Goal: Task Accomplishment & Management: Manage account settings

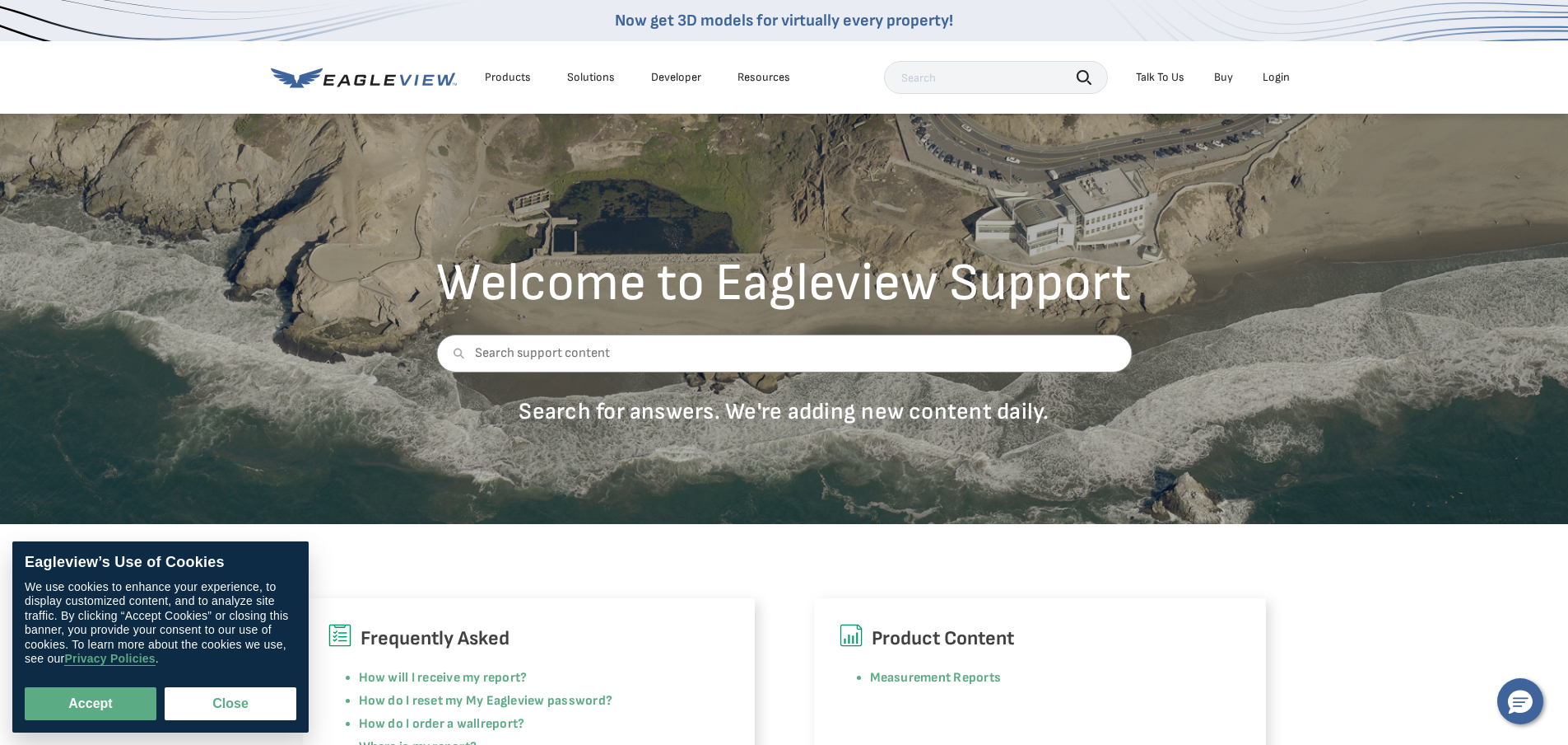
click at [1282, 77] on div "Login" at bounding box center [1276, 77] width 28 height 15
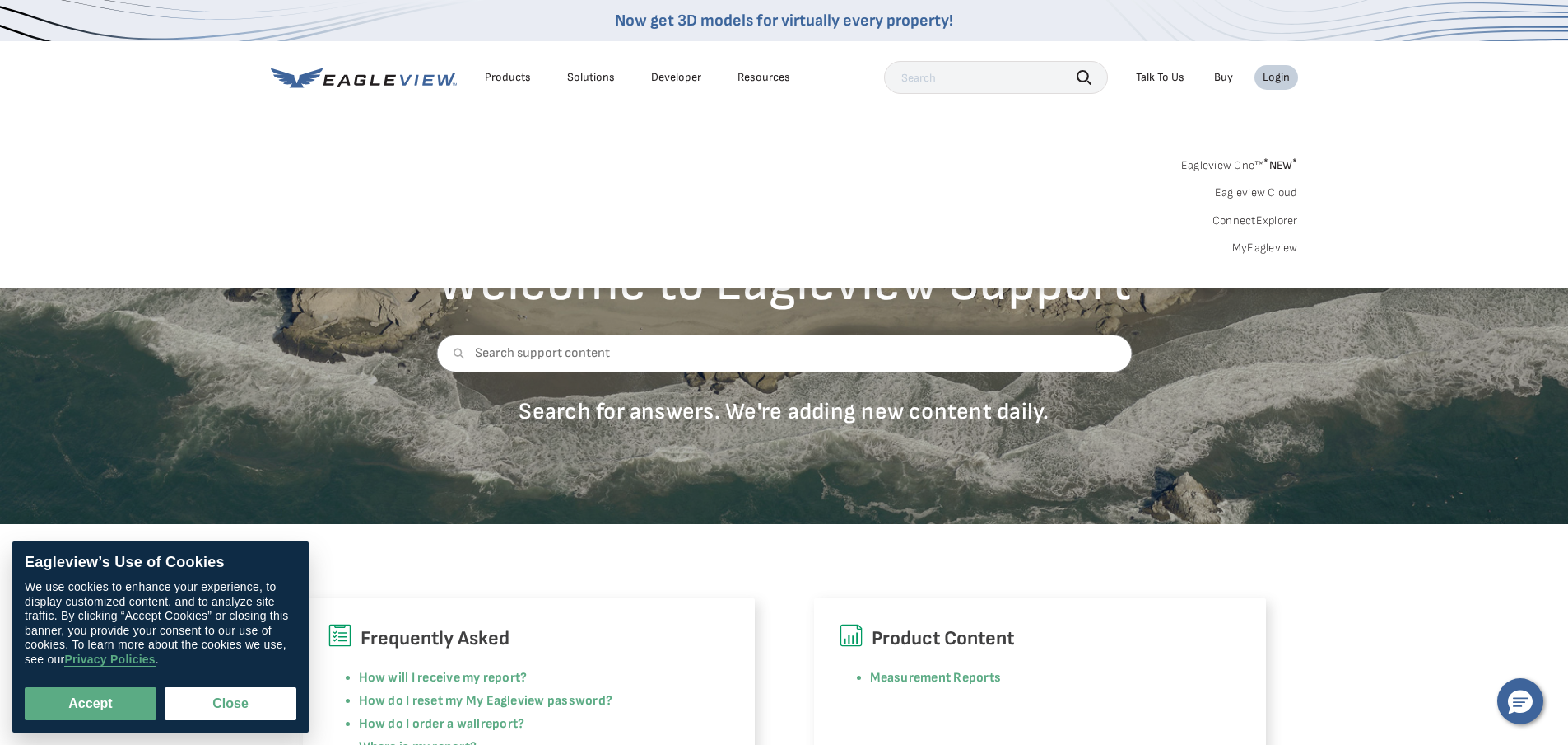
click at [1259, 221] on link "ConnectExplorer" at bounding box center [1255, 220] width 86 height 15
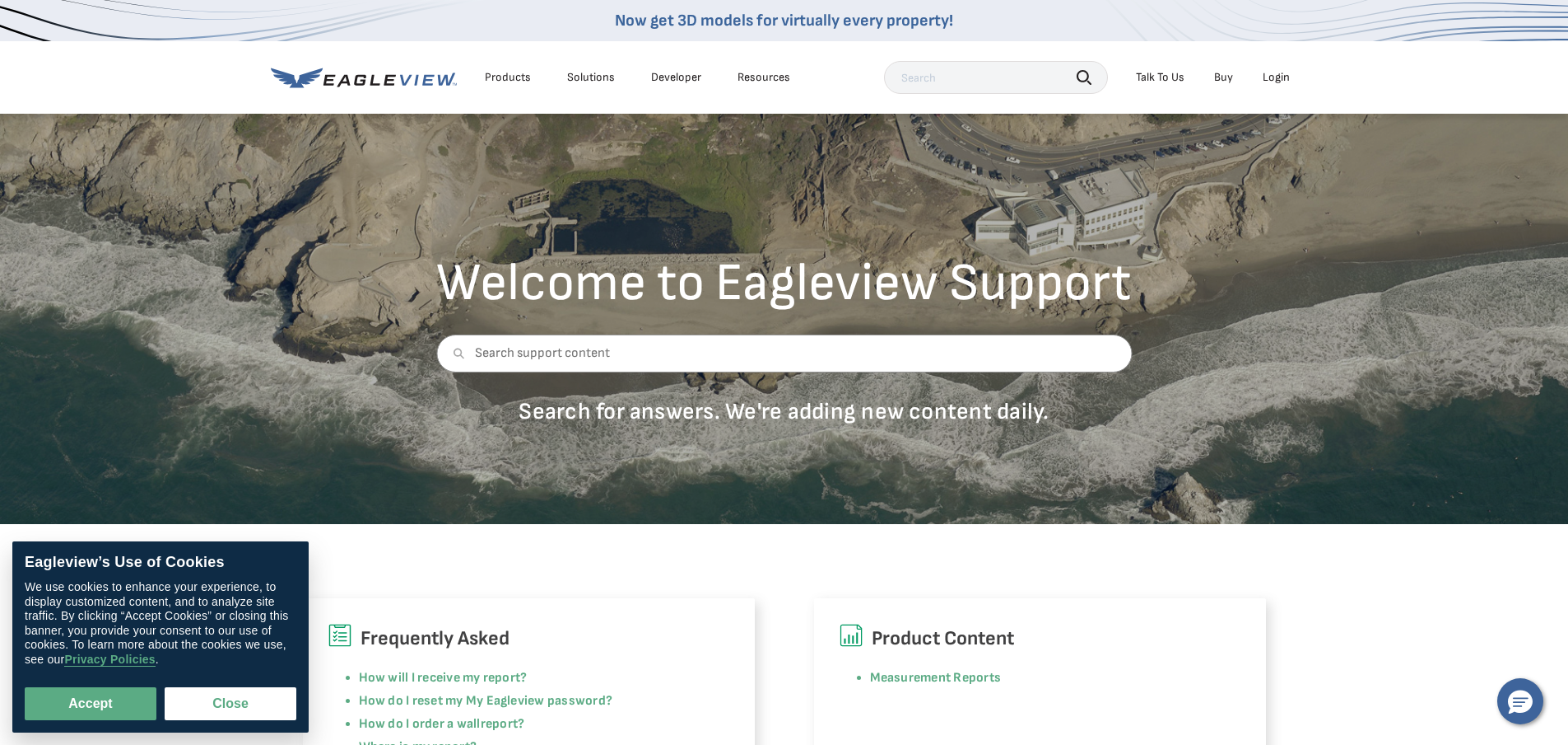
click at [1274, 66] on li "Login" at bounding box center [1276, 77] width 43 height 25
click at [1280, 78] on div "Login" at bounding box center [1276, 77] width 28 height 15
click at [1281, 84] on div "Login" at bounding box center [1276, 77] width 28 height 15
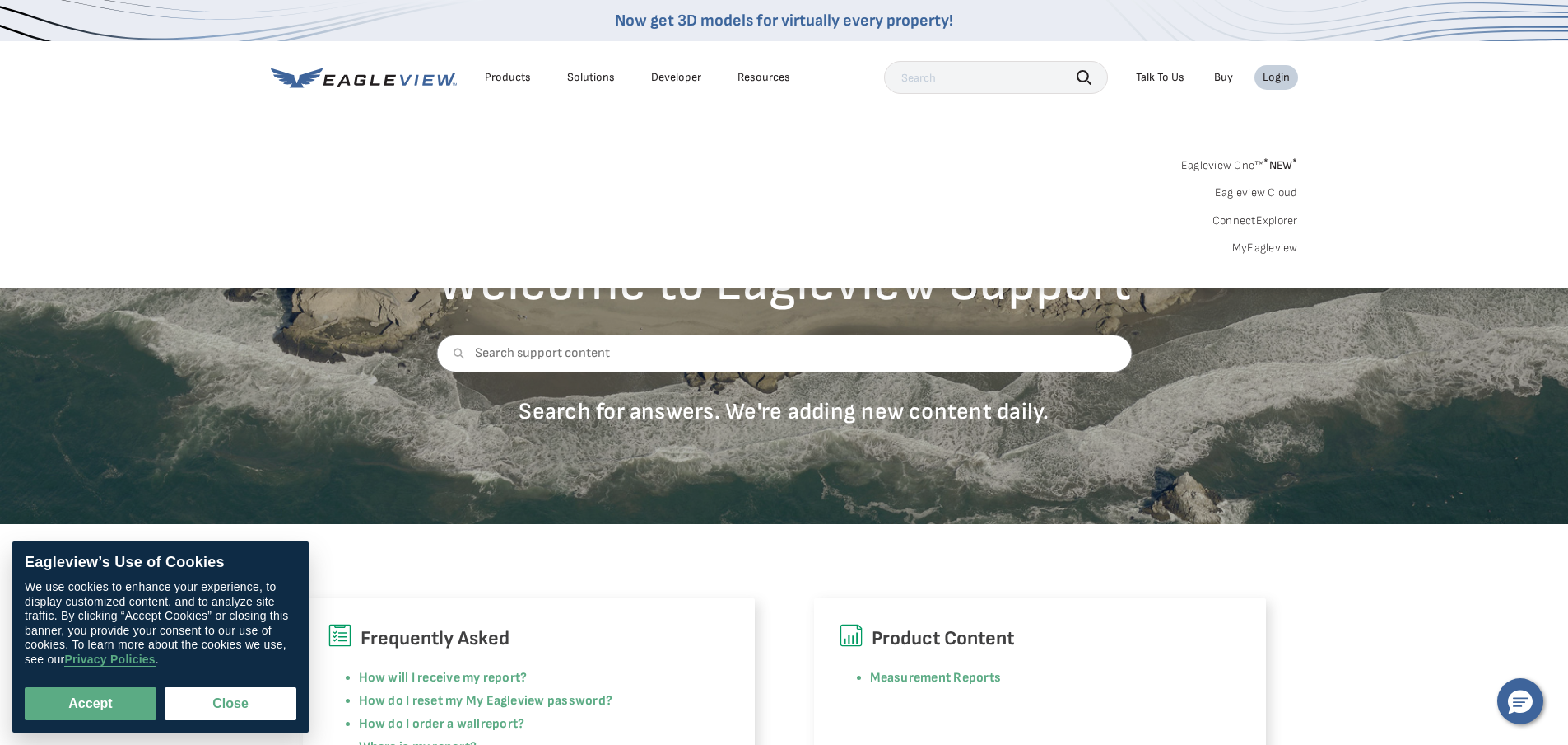
click at [1264, 249] on link "MyEagleview" at bounding box center [1265, 247] width 66 height 15
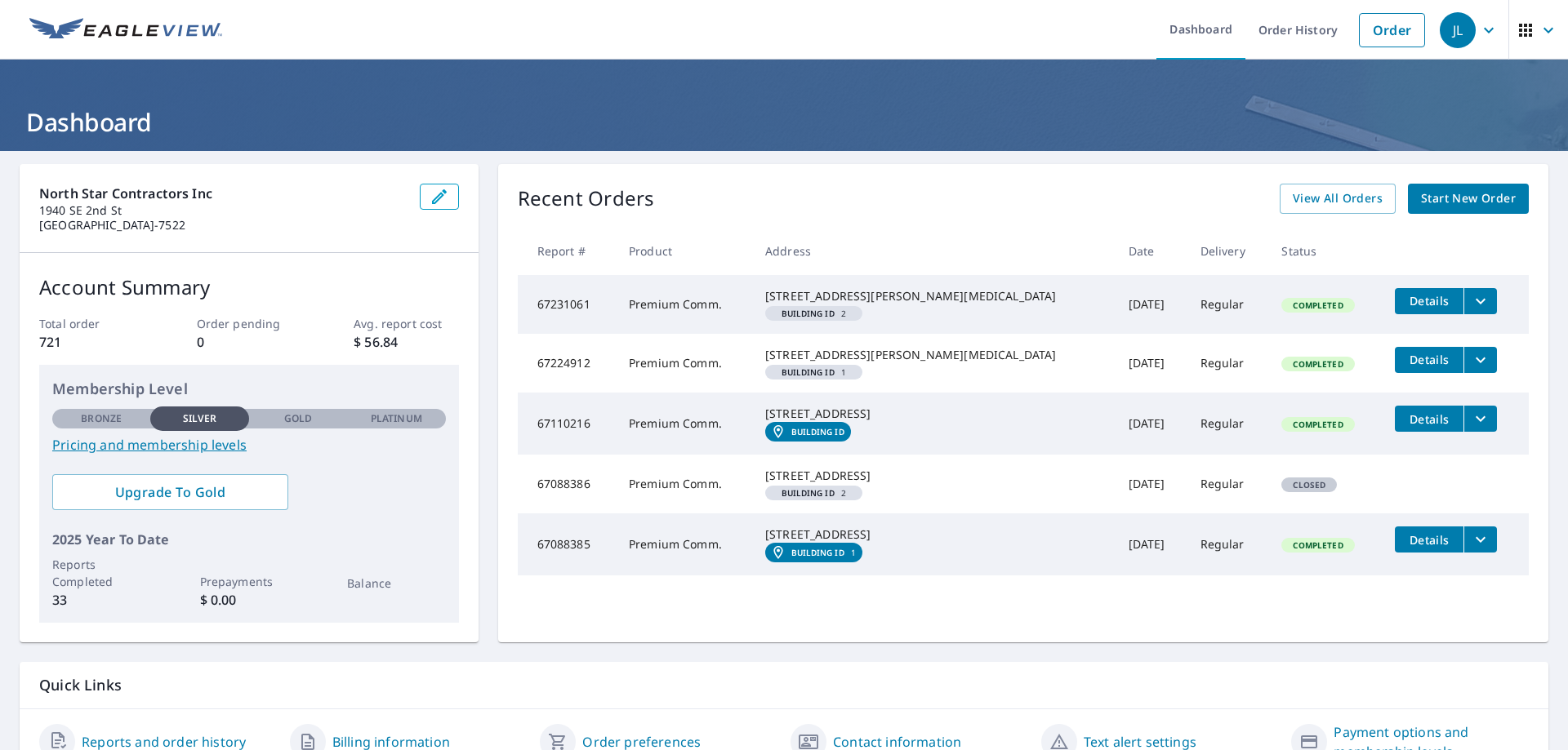
click at [1441, 35] on div "JL" at bounding box center [1458, 30] width 36 height 36
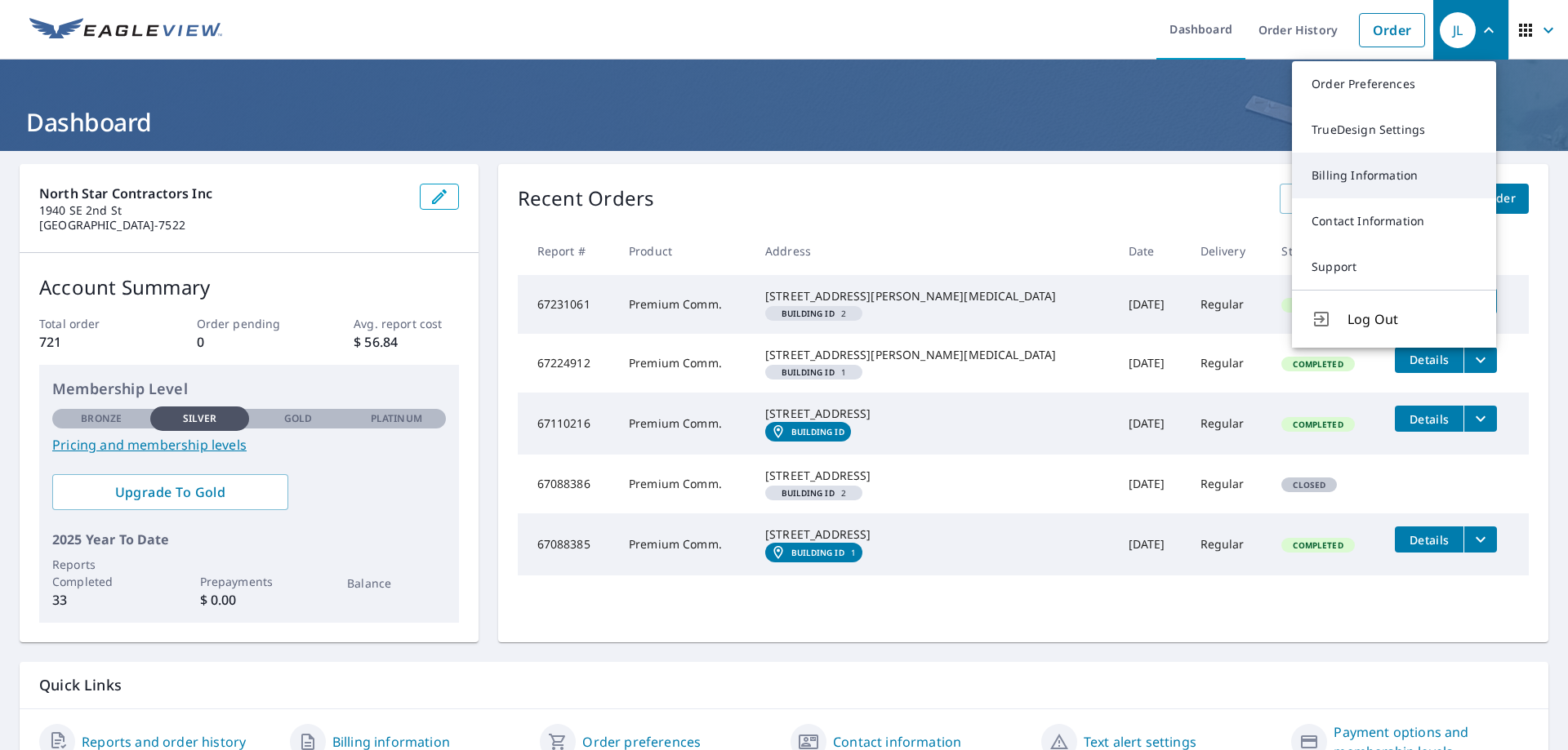
click at [1362, 184] on link "Billing Information" at bounding box center [1393, 175] width 204 height 46
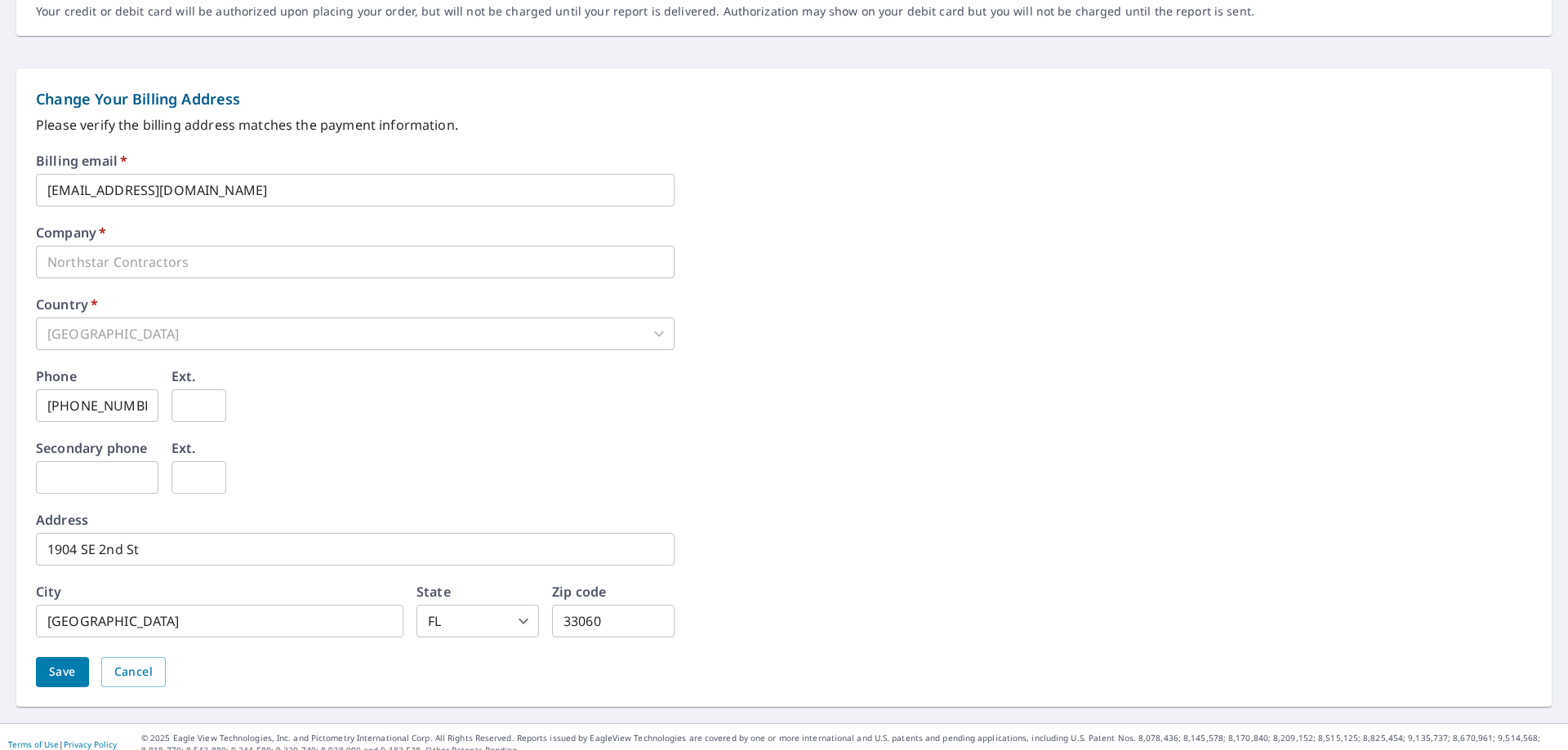
scroll to position [619, 0]
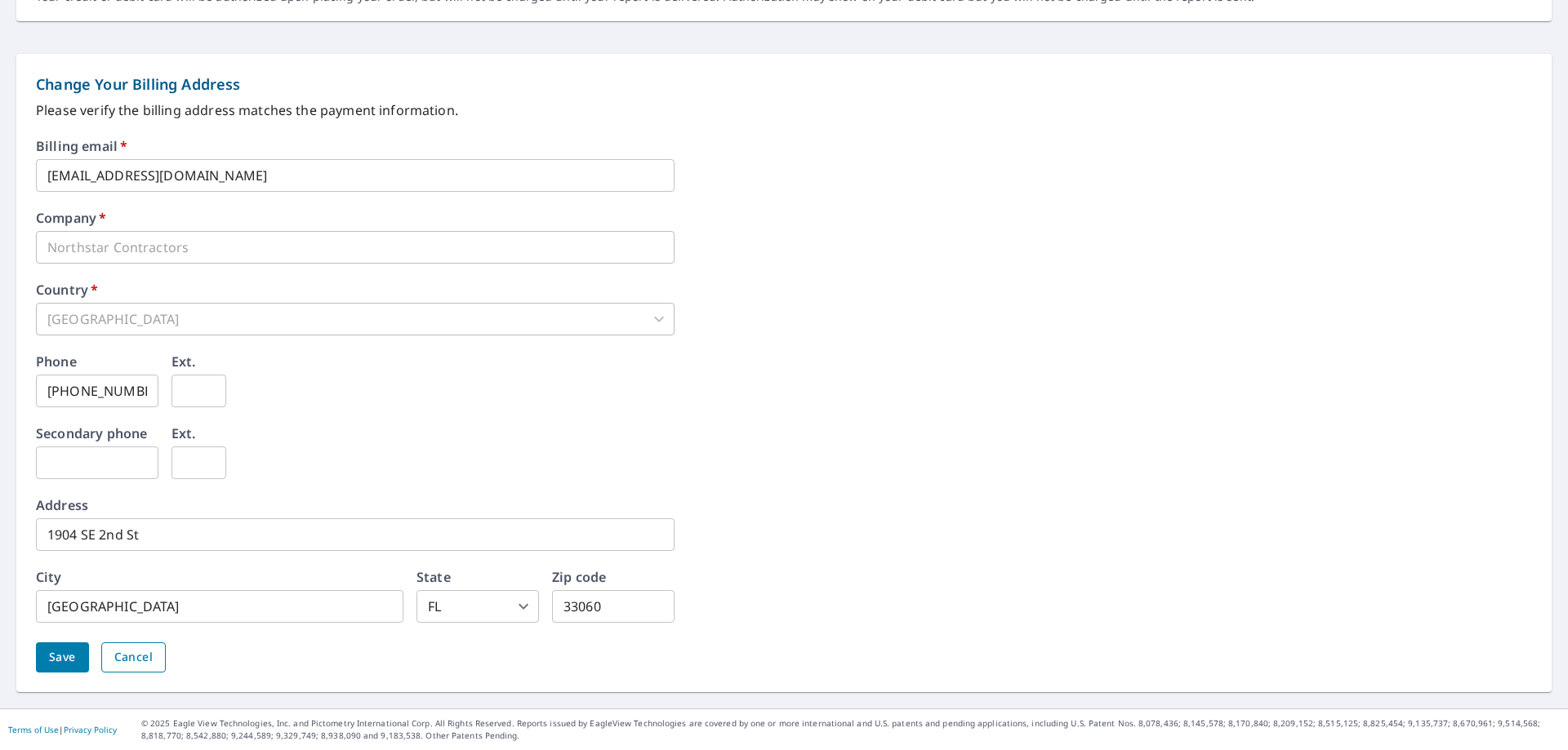
click at [122, 664] on span "Cancel" at bounding box center [133, 657] width 38 height 21
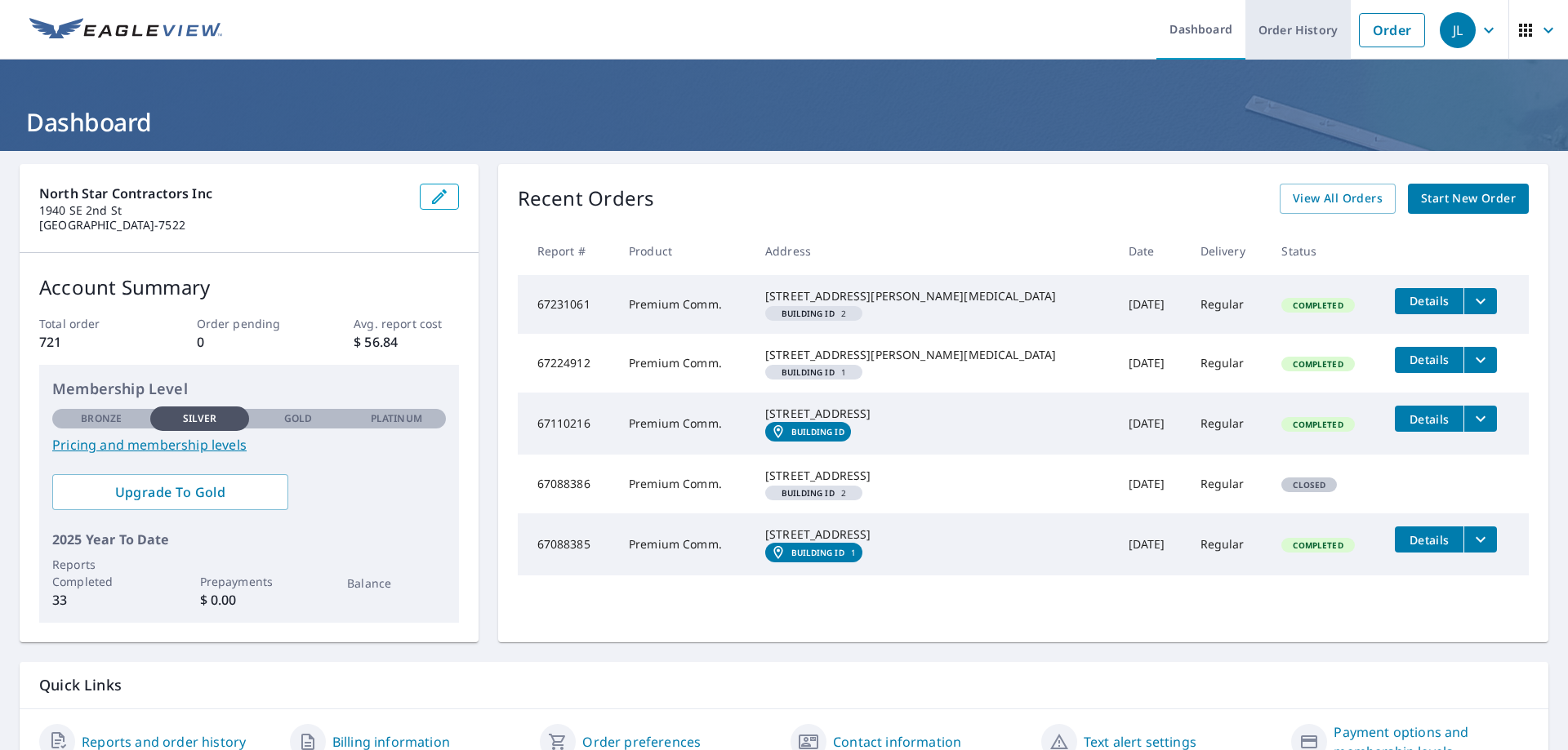
click at [1273, 39] on link "Order History" at bounding box center [1298, 29] width 106 height 60
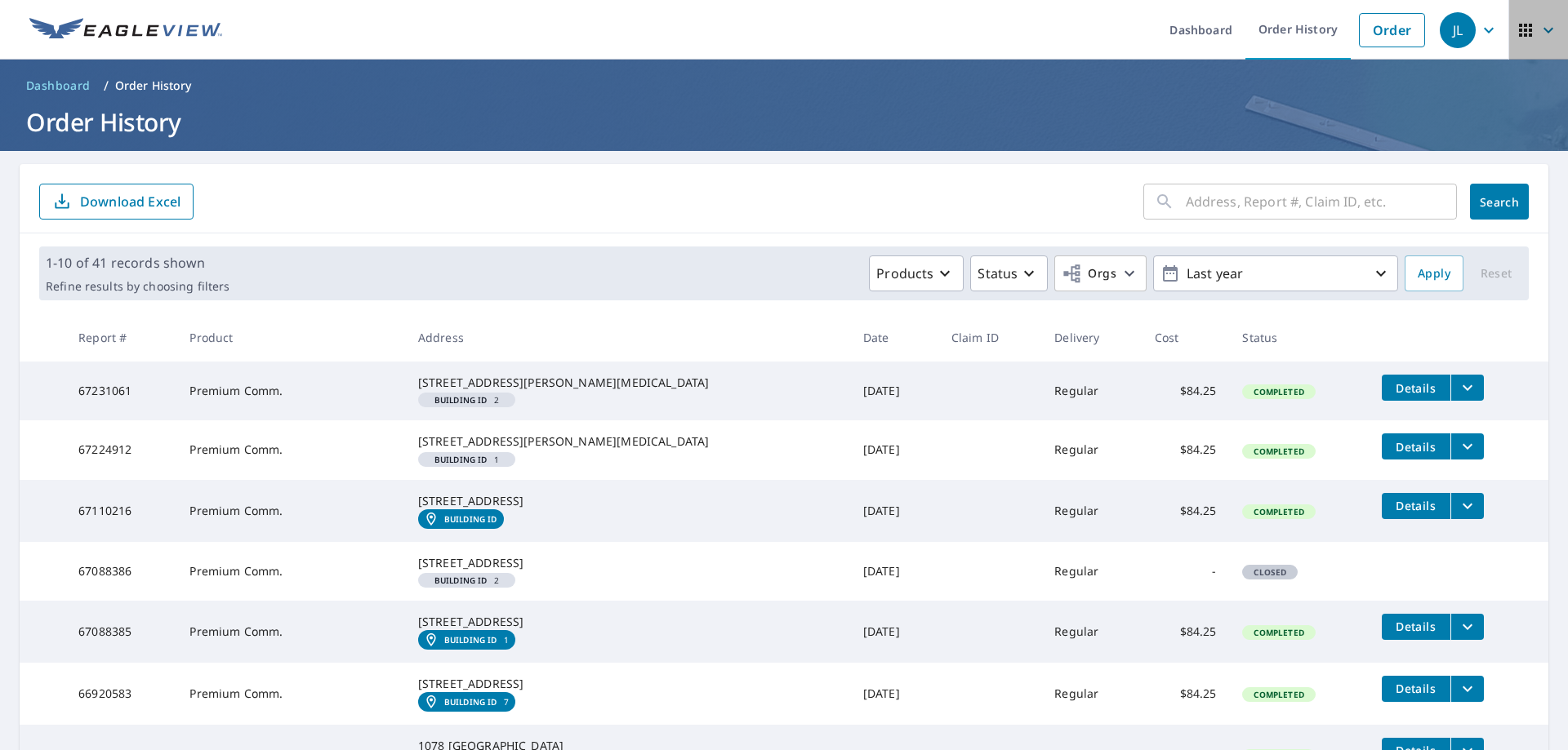
click at [1539, 26] on icon "button" at bounding box center [1548, 30] width 20 height 20
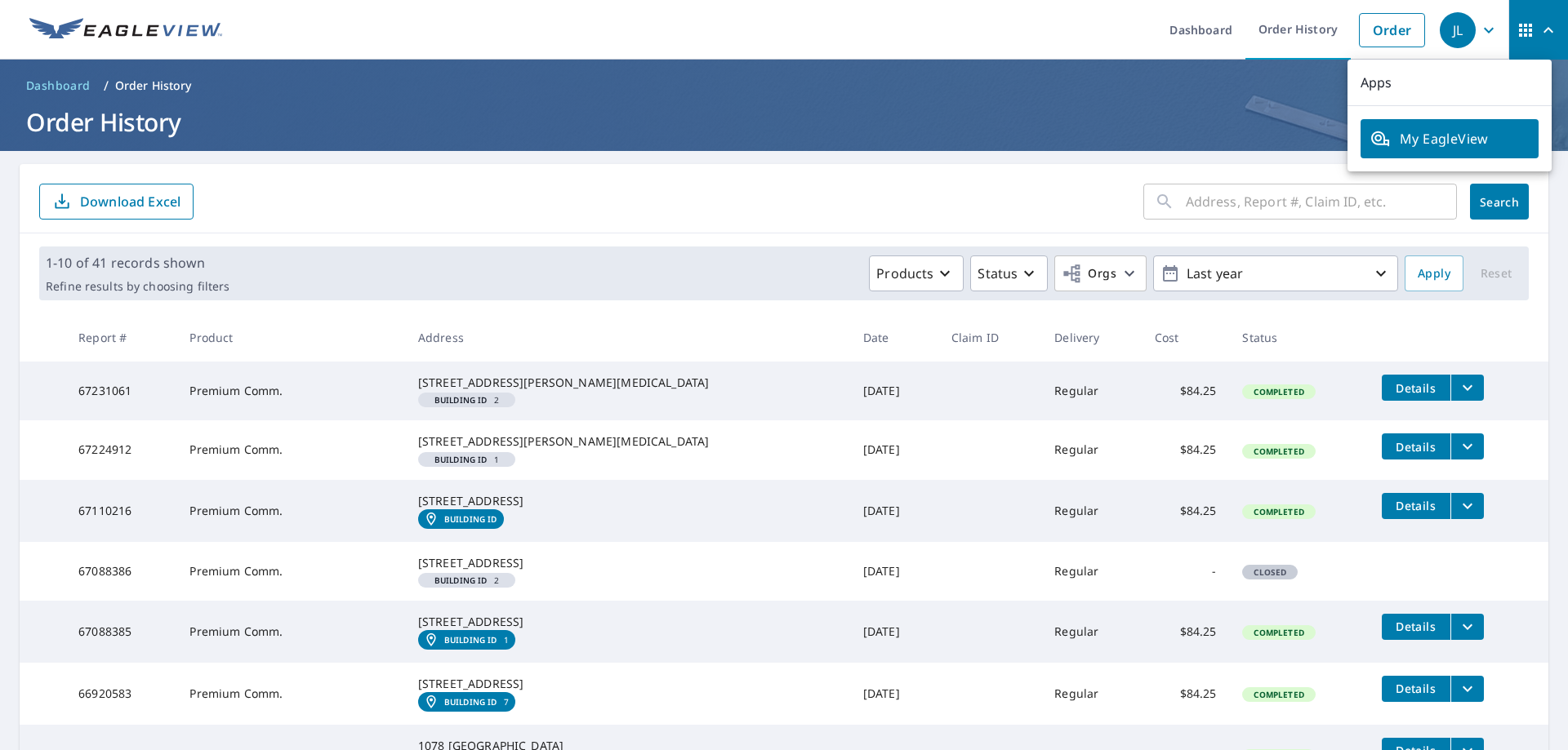
click at [1485, 26] on icon "button" at bounding box center [1489, 30] width 20 height 20
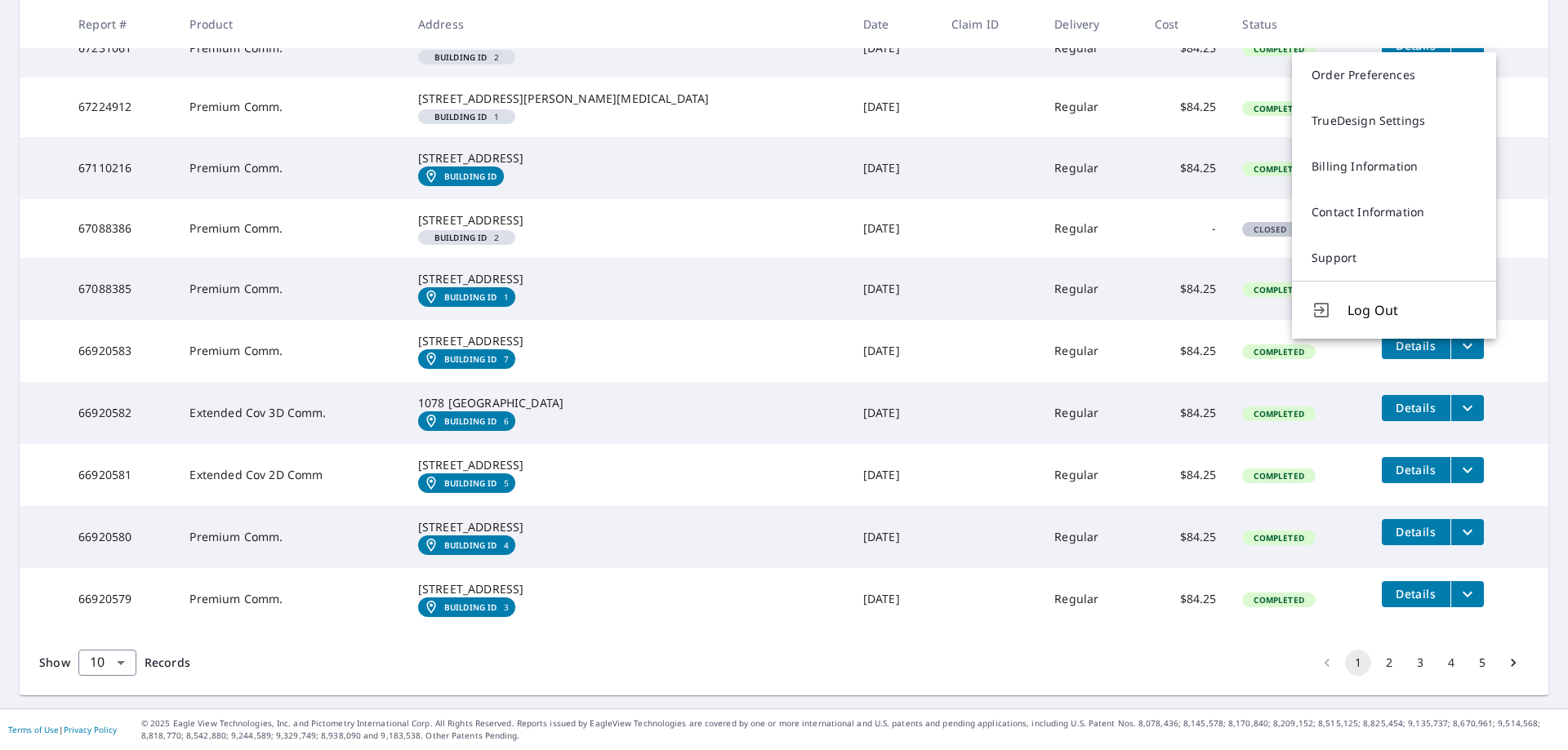
scroll to position [408, 0]
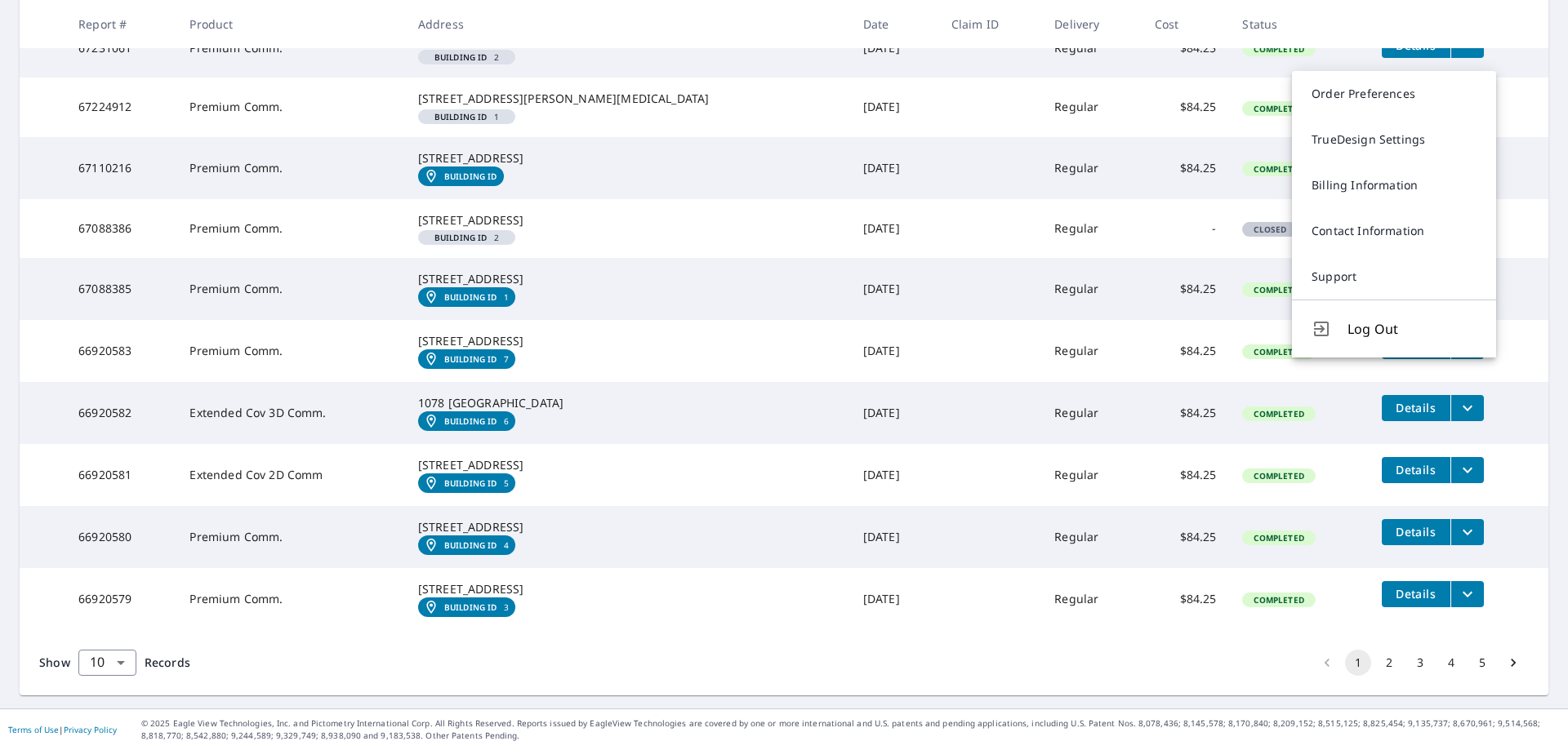
click at [850, 506] on td "Aug 13, 2025" at bounding box center [894, 476] width 88 height 62
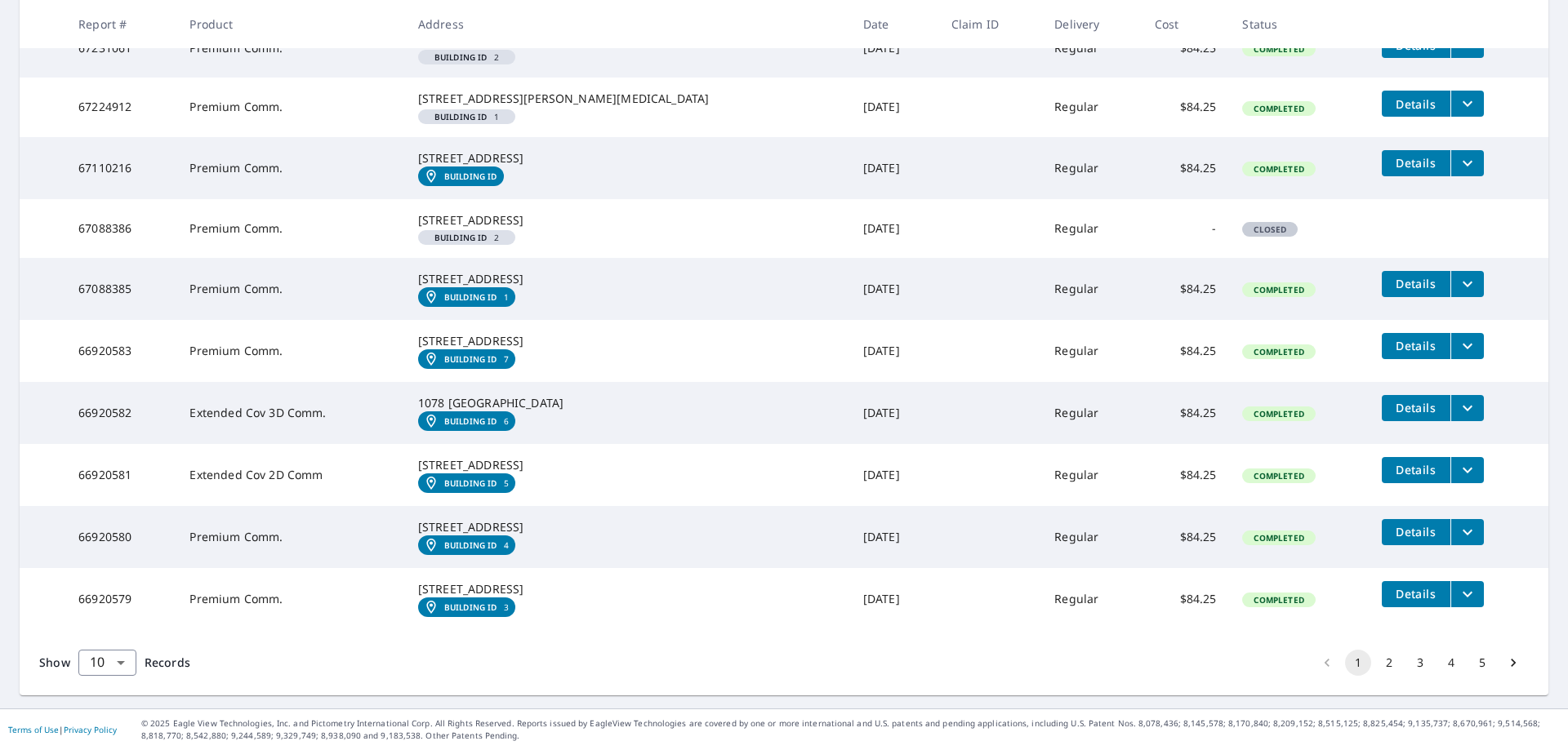
click at [850, 568] on td "Aug 13, 2025" at bounding box center [894, 537] width 88 height 62
click at [850, 630] on td "Aug 13, 2025" at bounding box center [894, 600] width 88 height 62
click at [1380, 663] on button "2" at bounding box center [1388, 662] width 26 height 26
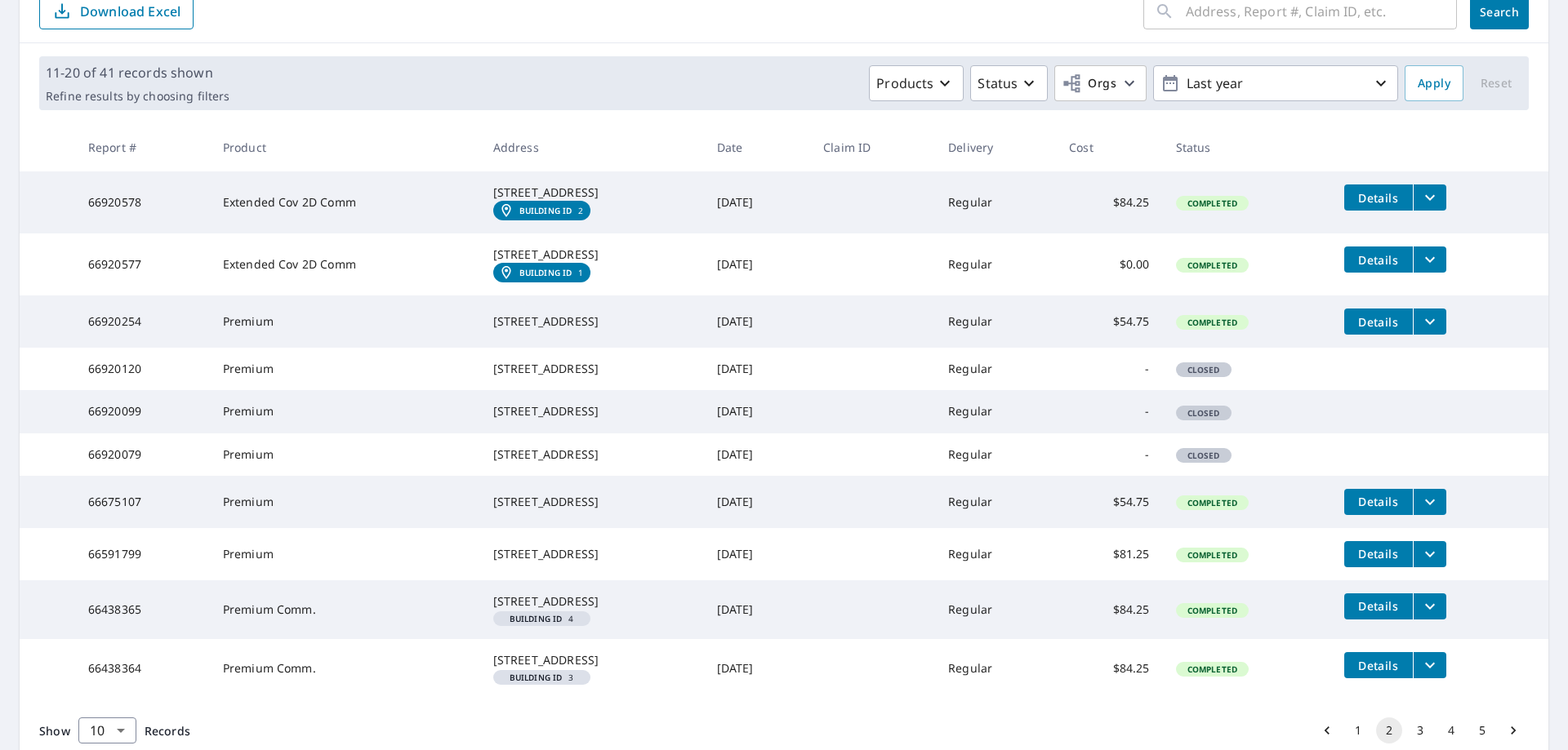
scroll to position [163, 0]
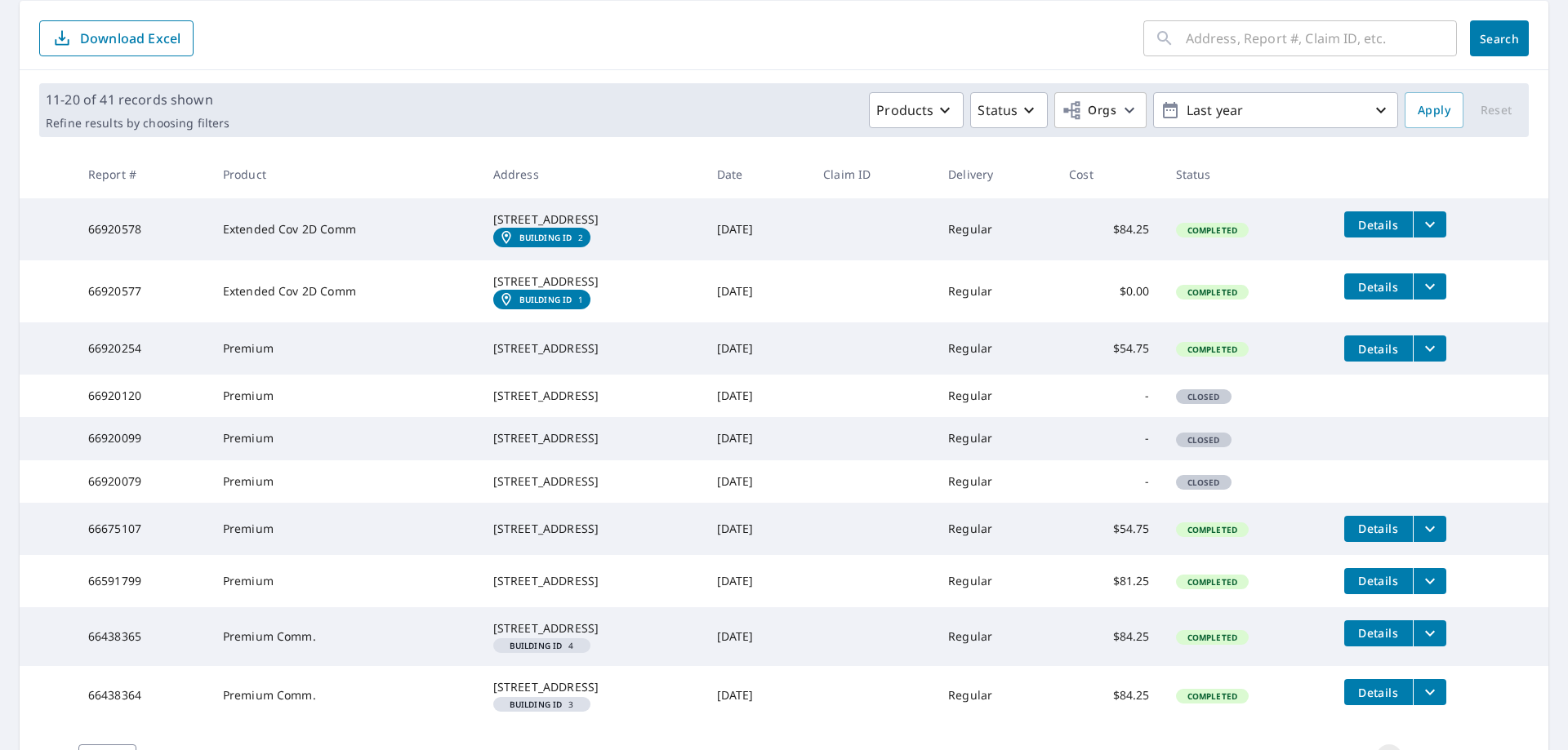
click at [1438, 358] on icon "filesDropdownBtn-66920254" at bounding box center [1430, 349] width 20 height 20
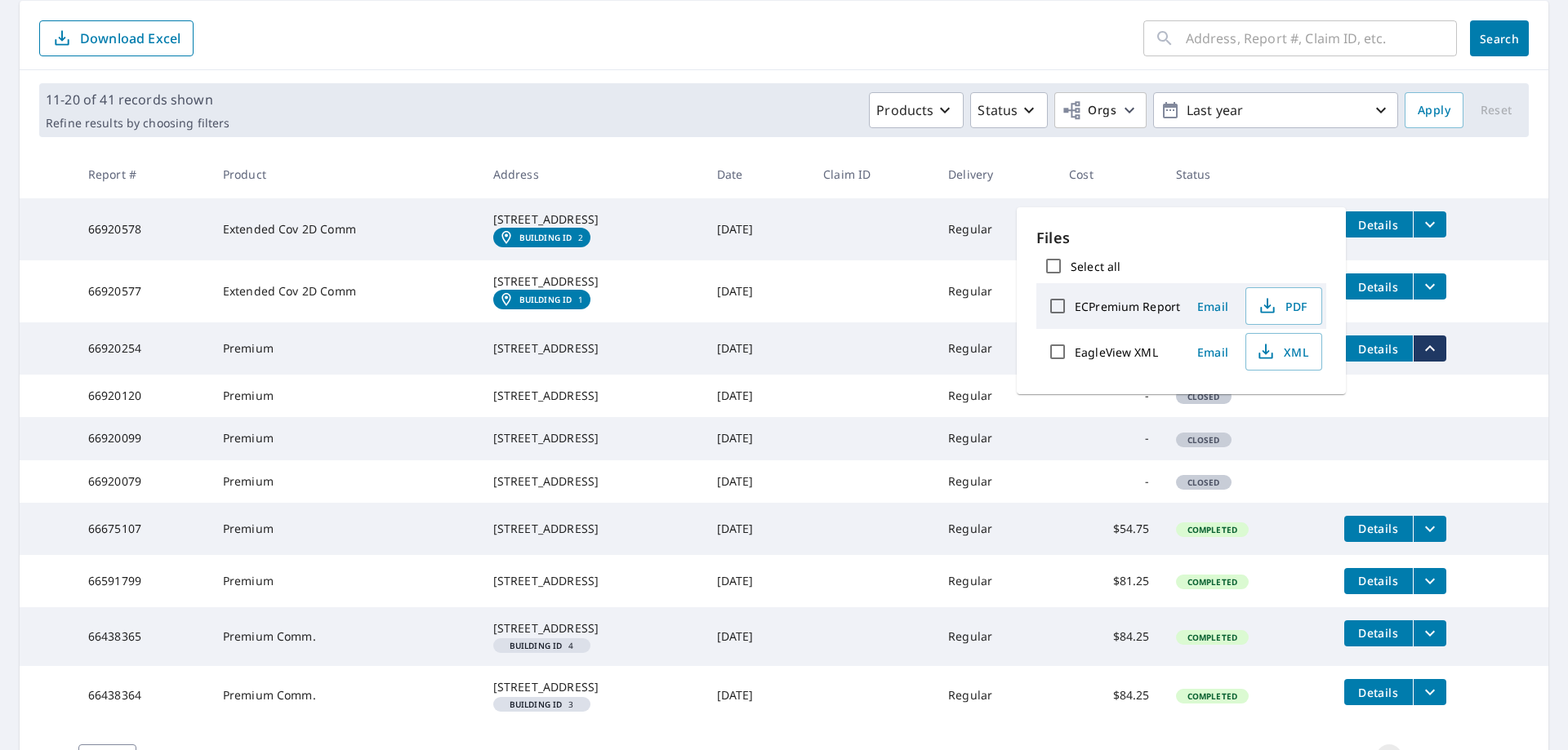
click at [1504, 374] on td "Details" at bounding box center [1439, 348] width 217 height 52
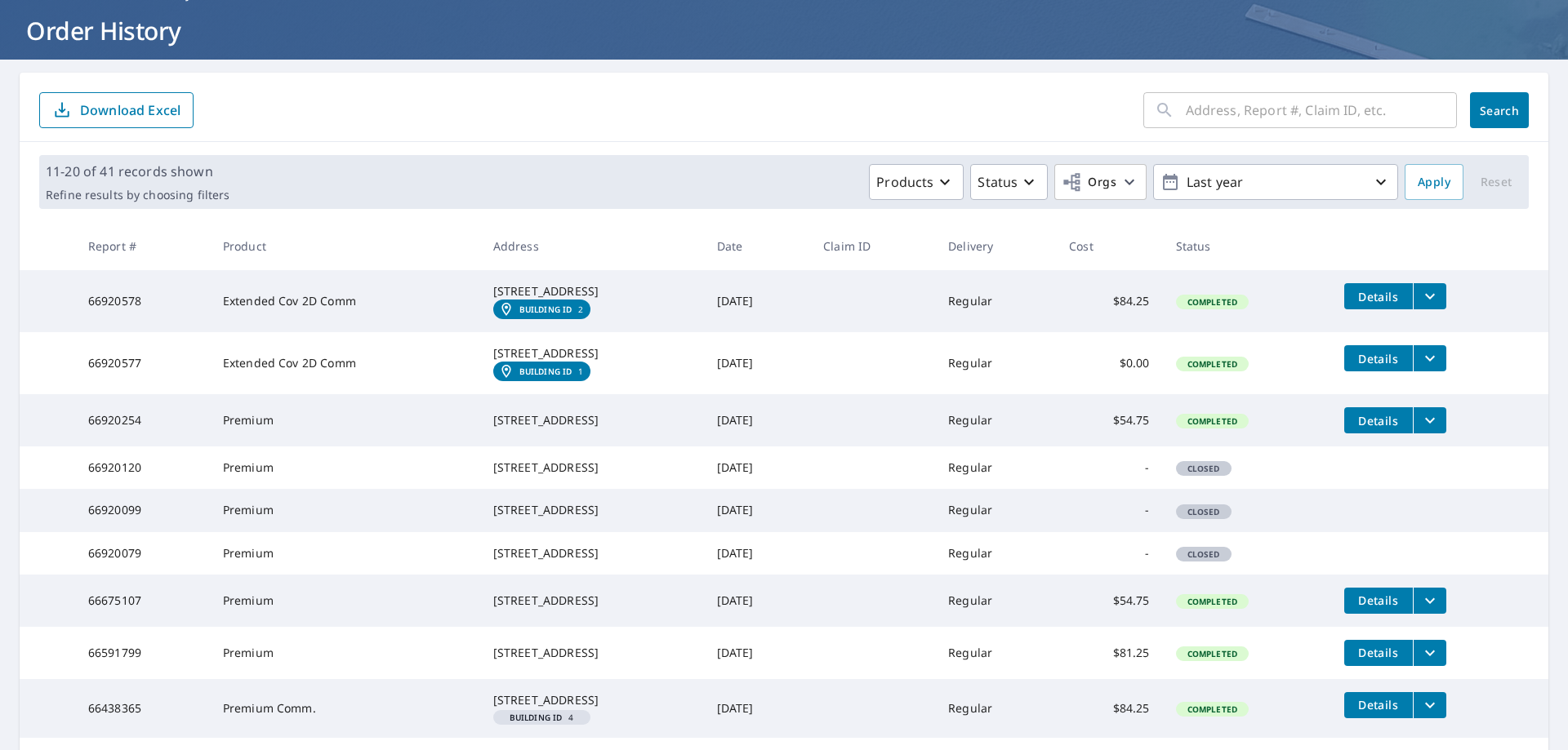
scroll to position [0, 0]
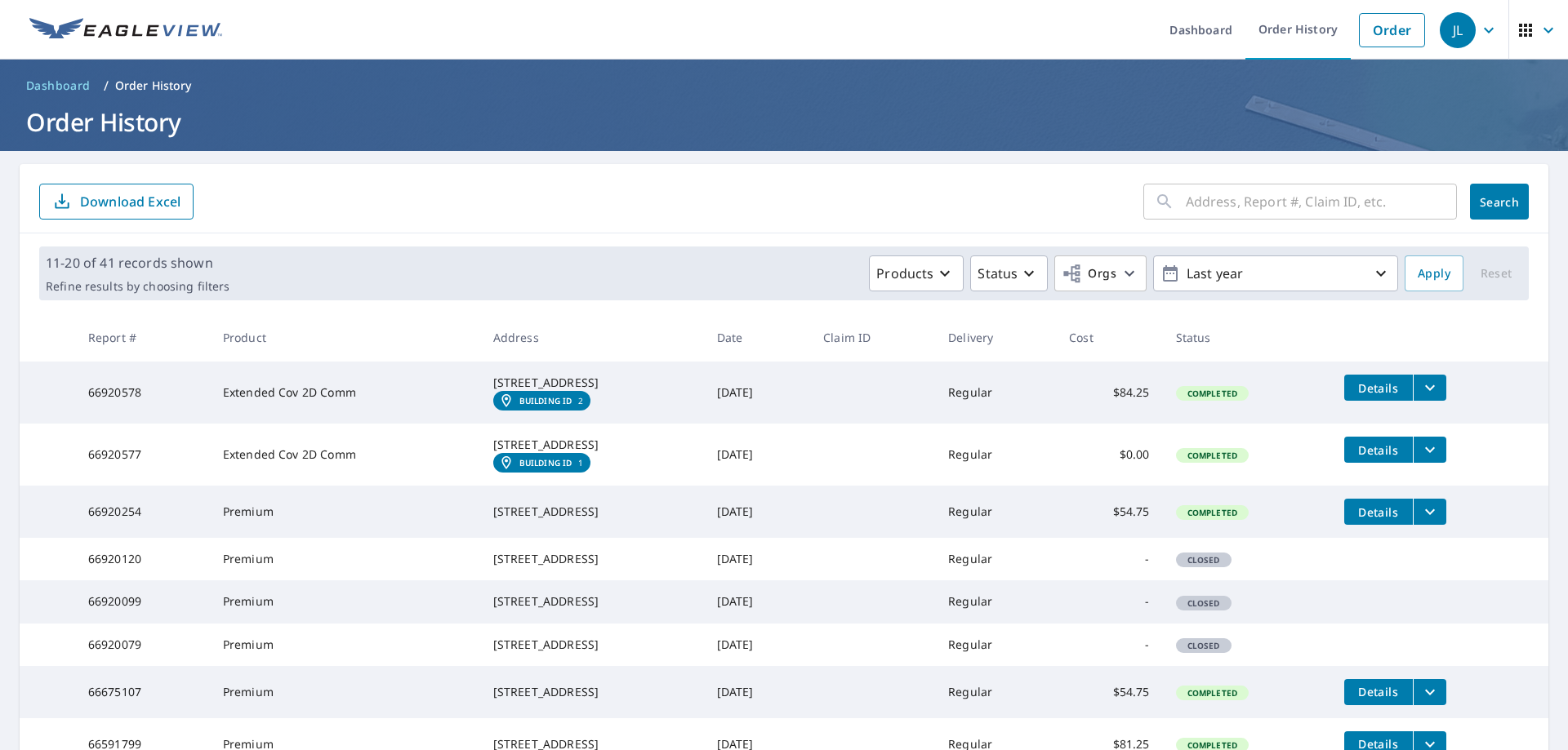
click at [1539, 35] on icon "button" at bounding box center [1548, 30] width 20 height 20
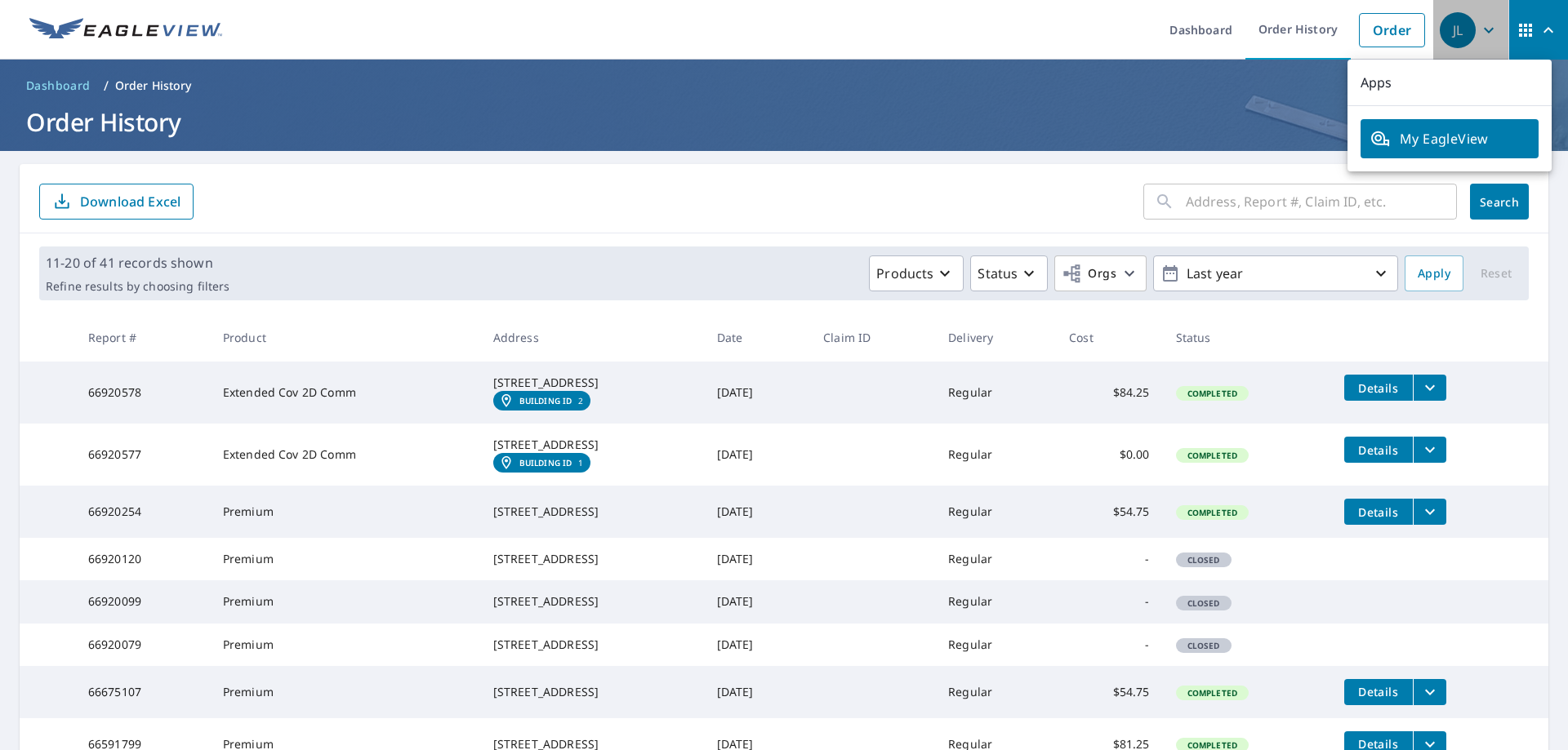
click at [1484, 30] on icon "button" at bounding box center [1489, 30] width 10 height 6
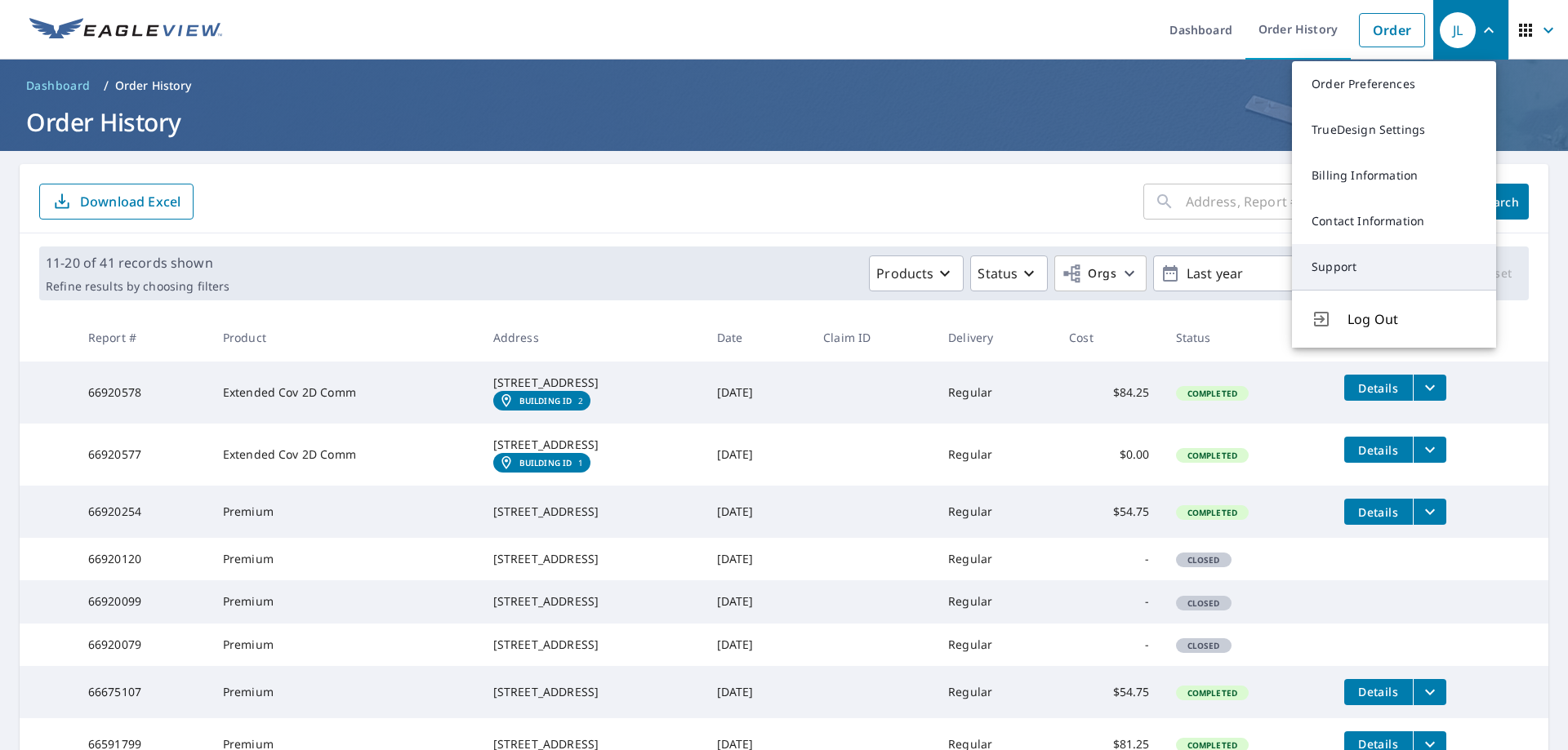
click at [1382, 271] on link "Support" at bounding box center [1393, 267] width 204 height 46
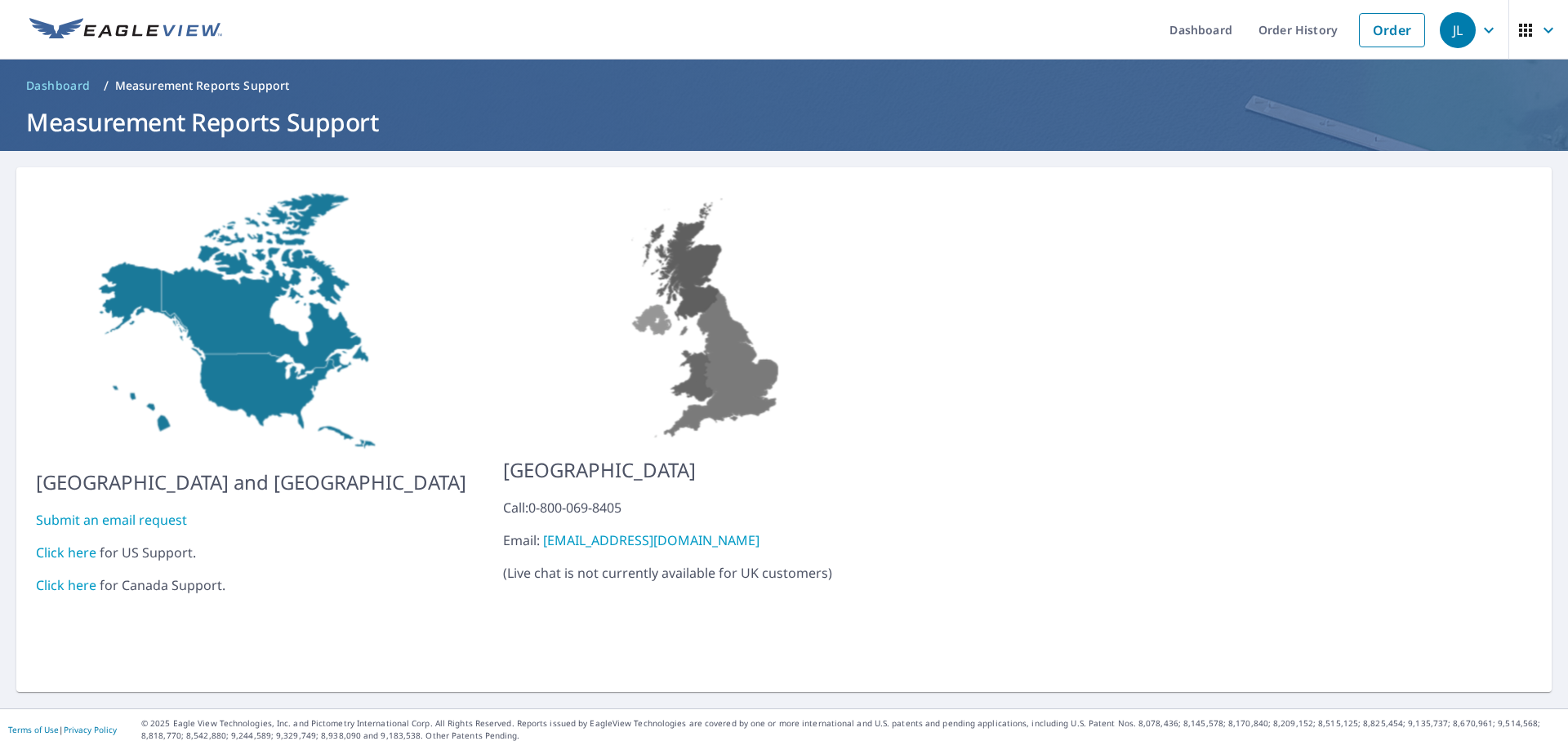
click at [74, 544] on link "Click here" at bounding box center [66, 553] width 61 height 18
click at [1479, 24] on icon "button" at bounding box center [1489, 30] width 20 height 20
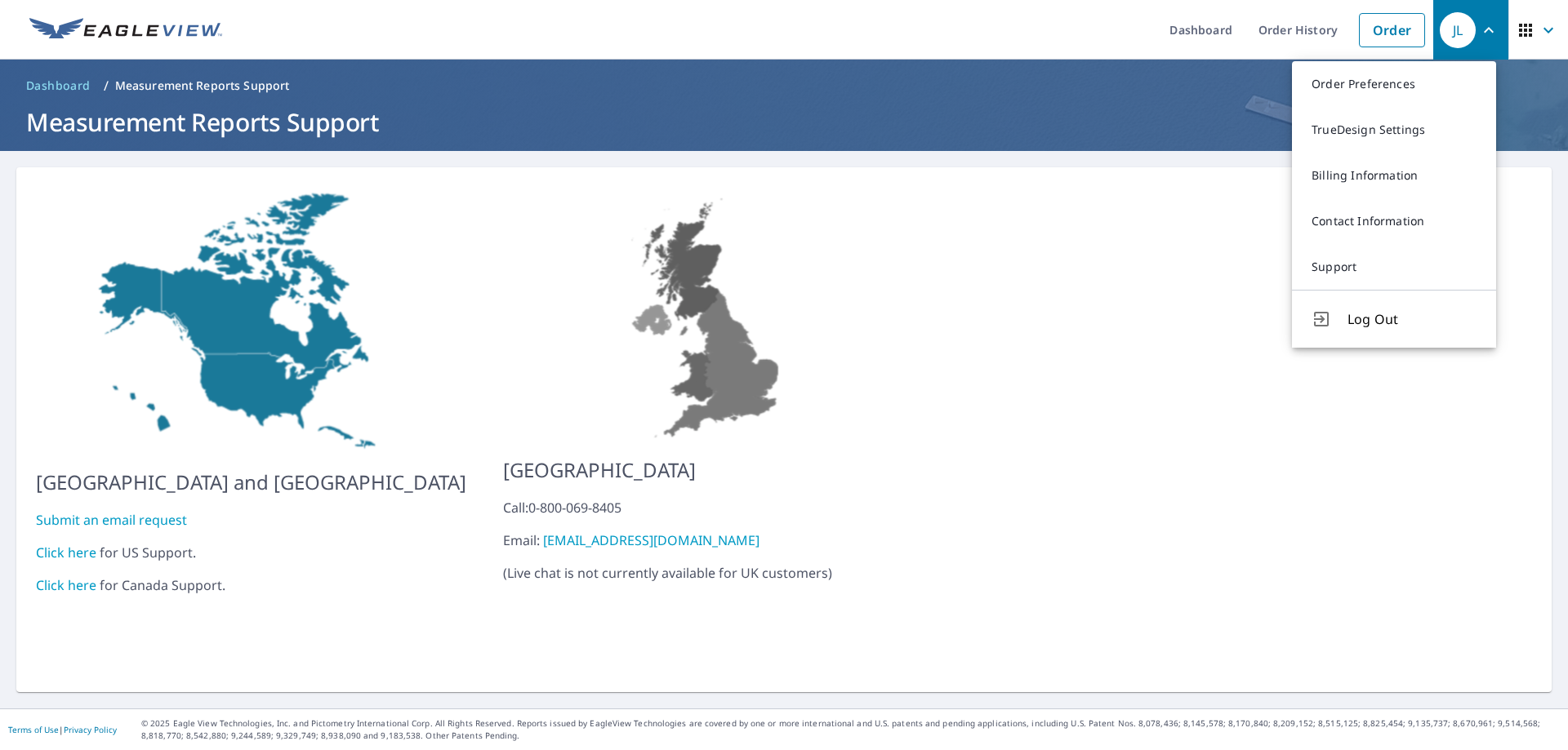
click at [1515, 32] on icon "button" at bounding box center [1525, 30] width 20 height 20
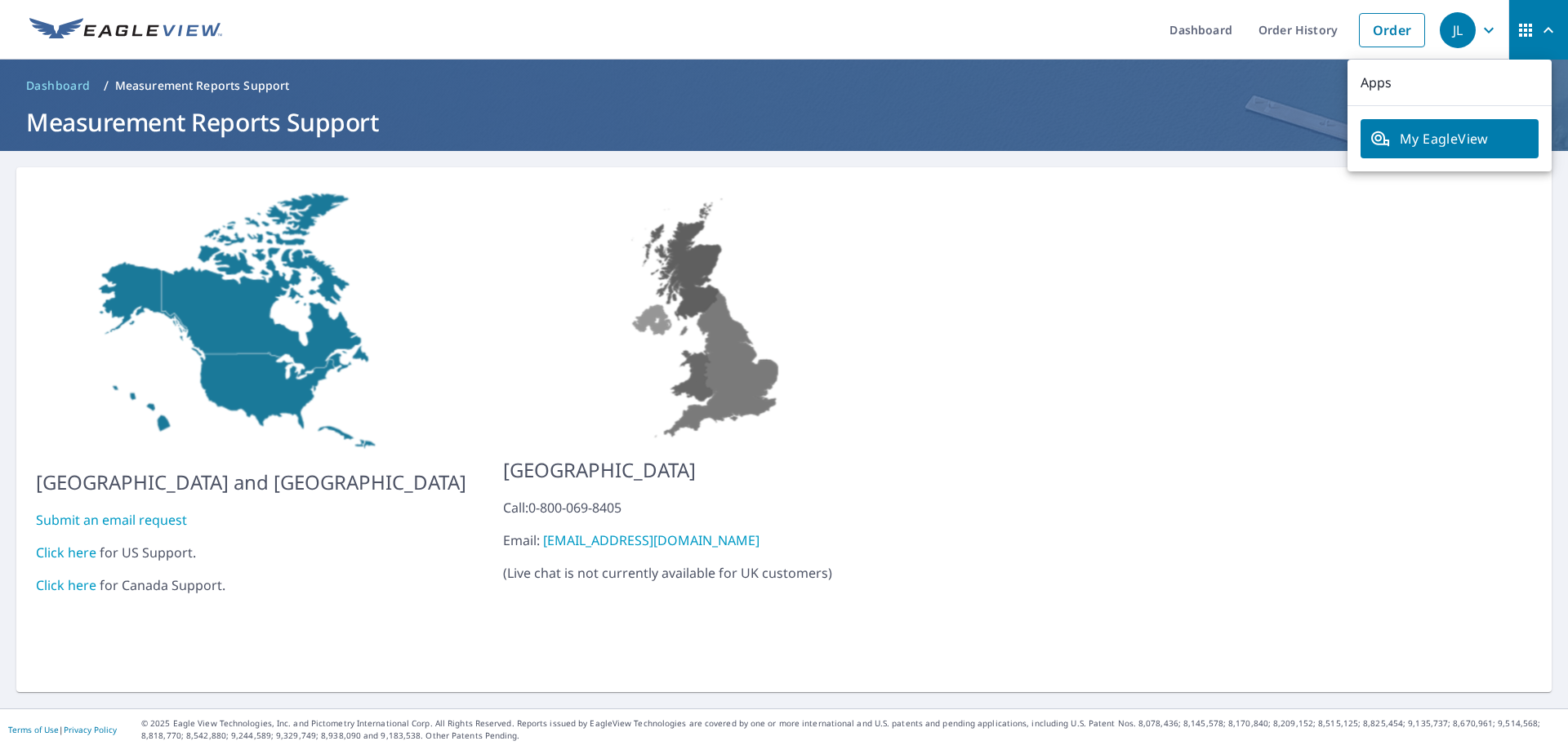
click at [1451, 31] on div "JL" at bounding box center [1458, 30] width 36 height 36
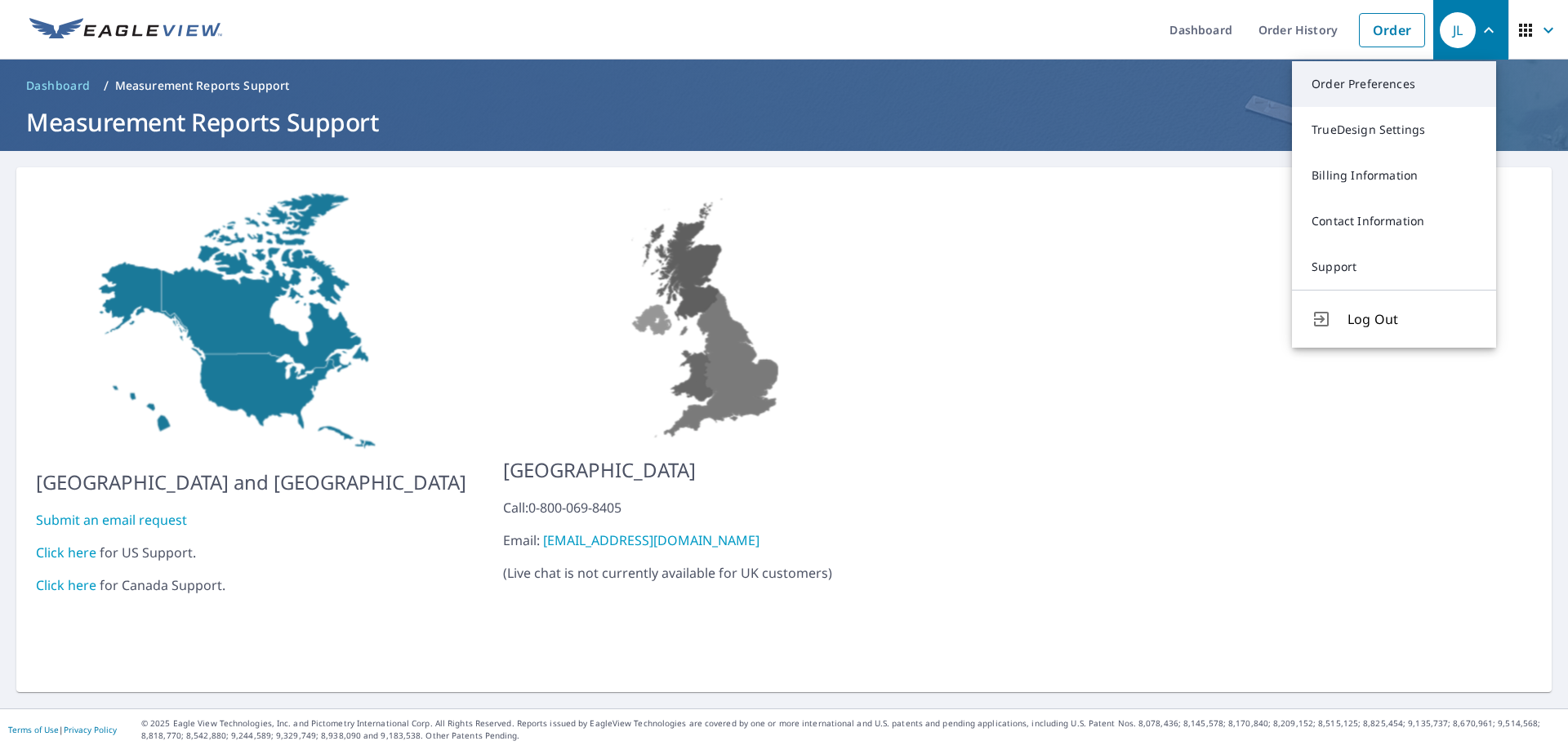
click at [1377, 82] on link "Order Preferences" at bounding box center [1393, 84] width 204 height 46
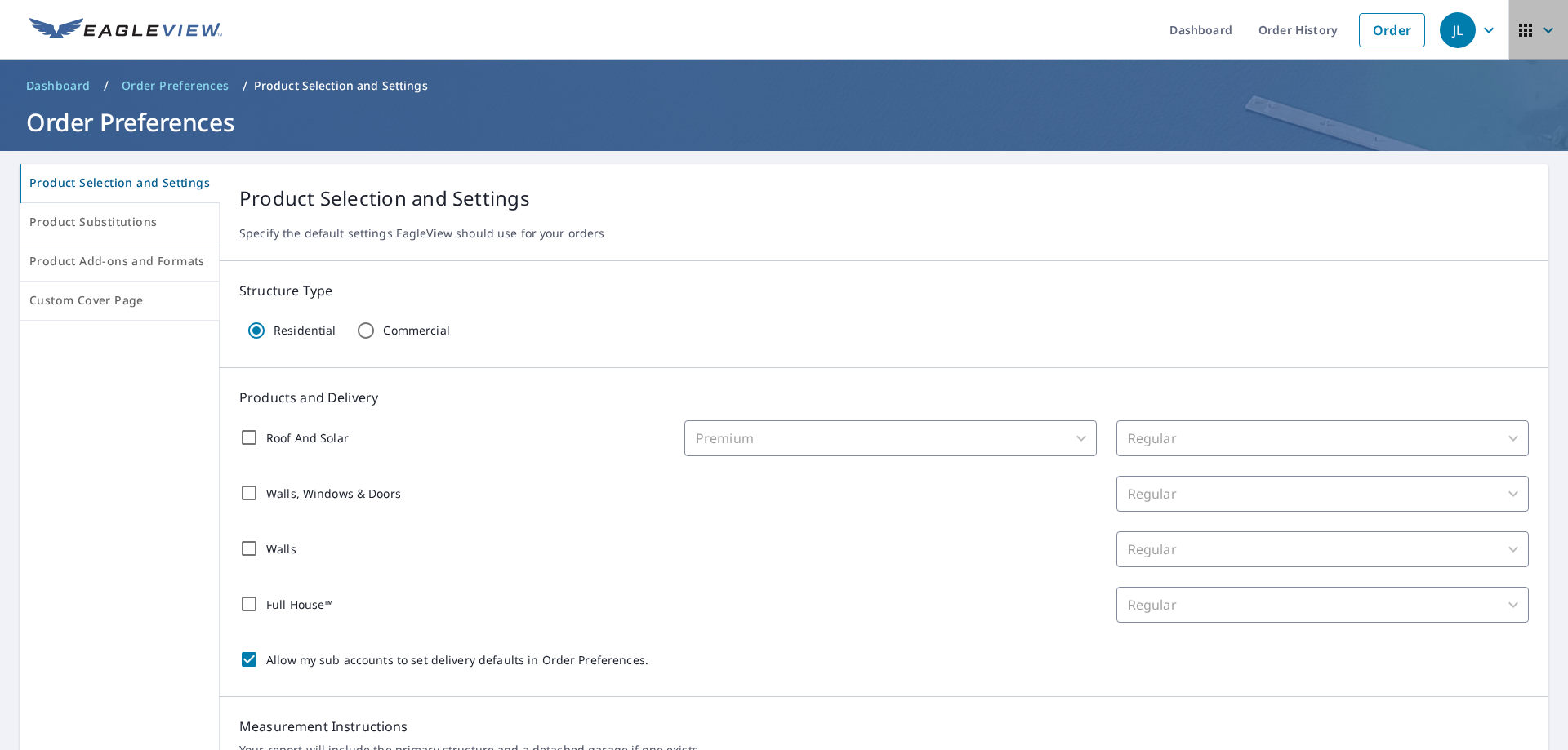
click at [1519, 36] on icon "button" at bounding box center [1525, 29] width 13 height 13
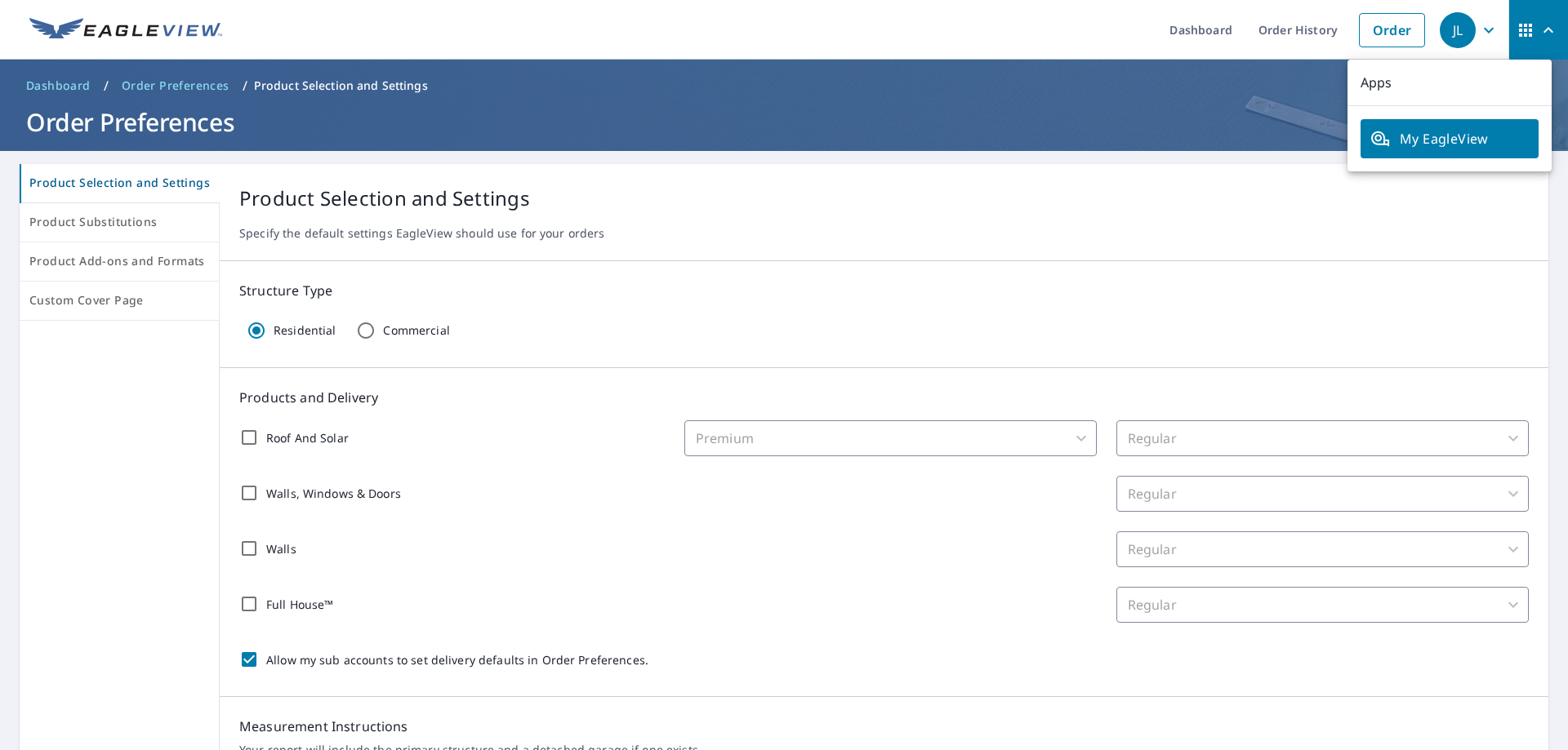
click at [1152, 151] on div "Product Selection and Settings Product Substitutions Product Add-ons and Format…" at bounding box center [784, 667] width 1568 height 1032
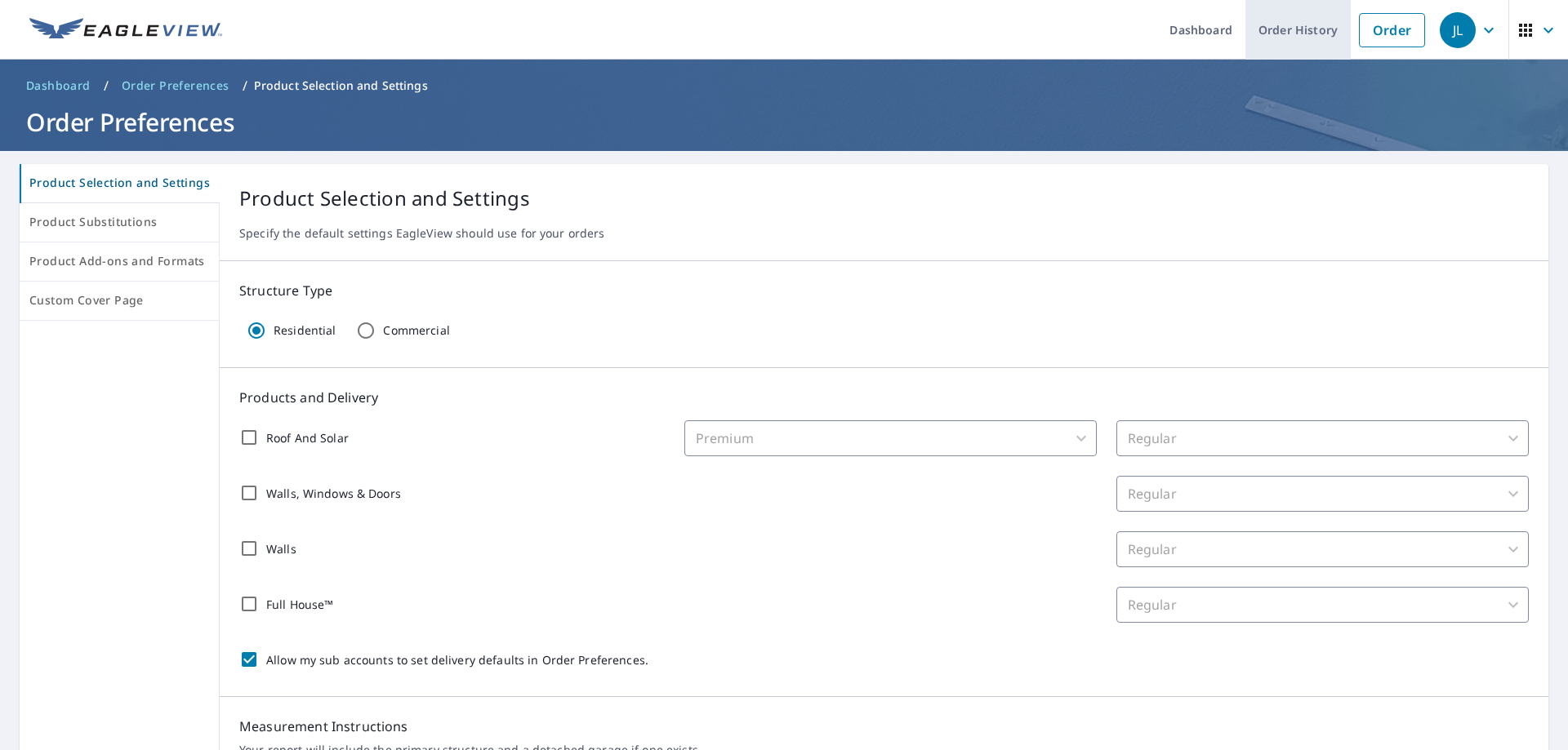
click at [1270, 32] on link "Order History" at bounding box center [1298, 29] width 106 height 60
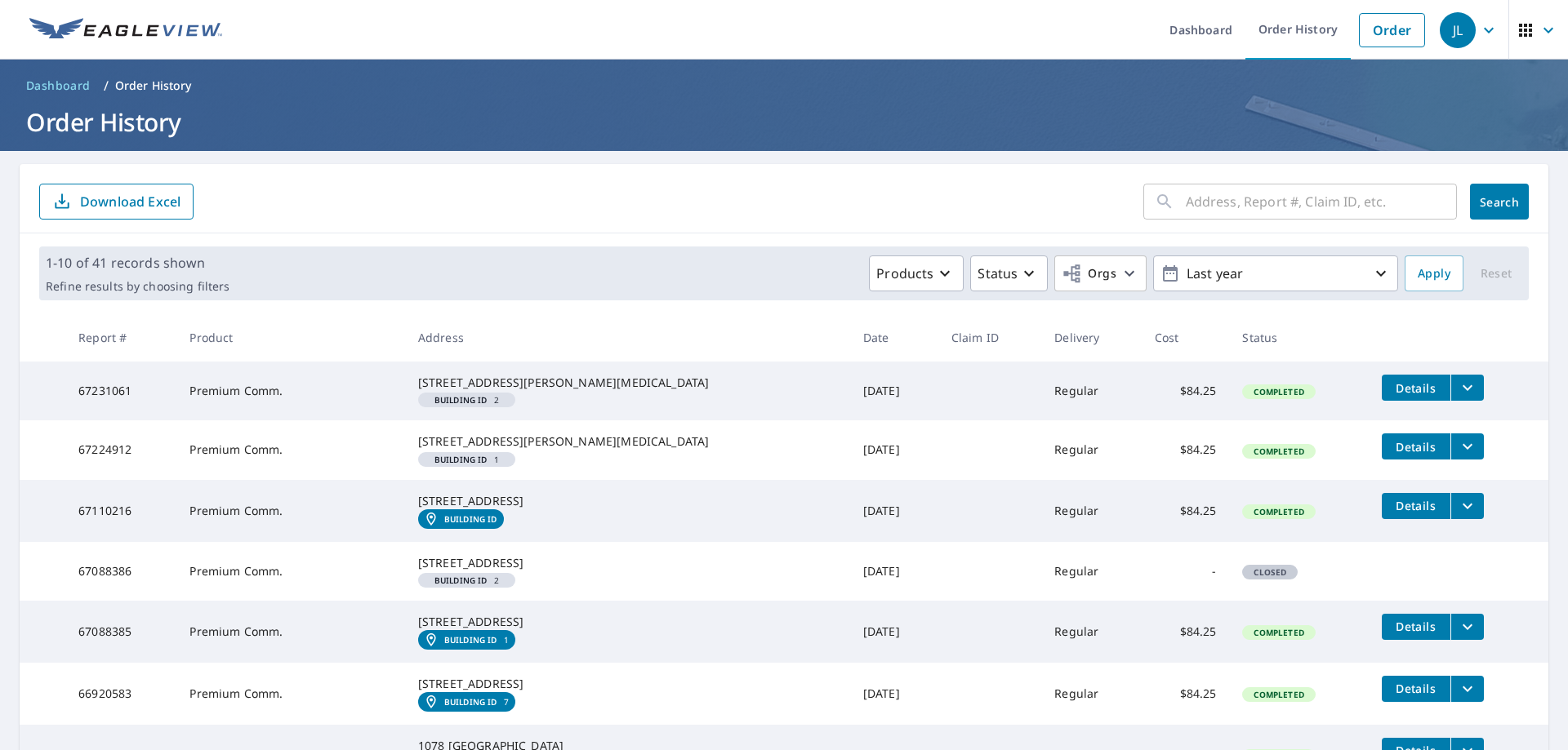
click at [1480, 33] on icon "button" at bounding box center [1489, 30] width 20 height 20
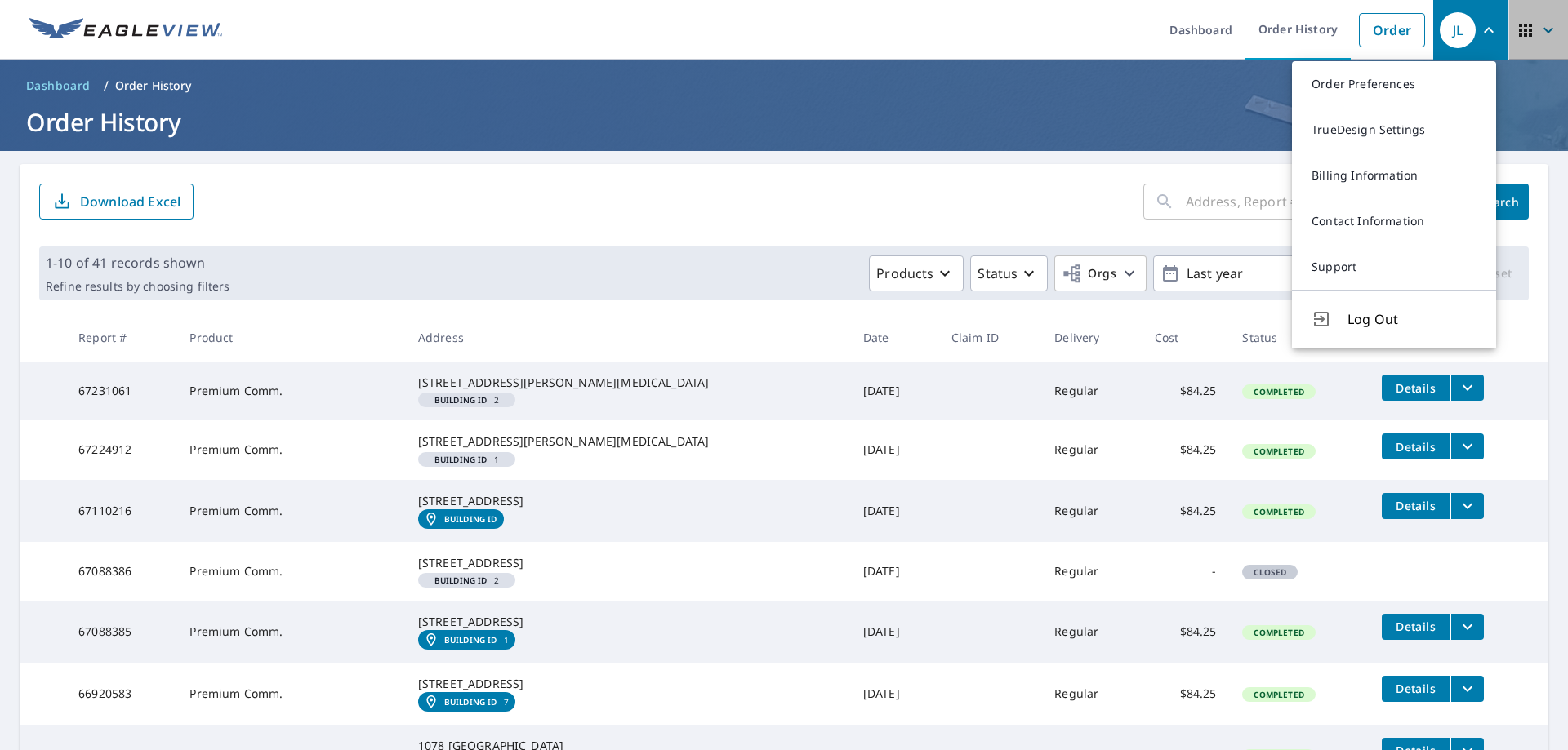
click at [1539, 29] on icon "button" at bounding box center [1548, 30] width 20 height 20
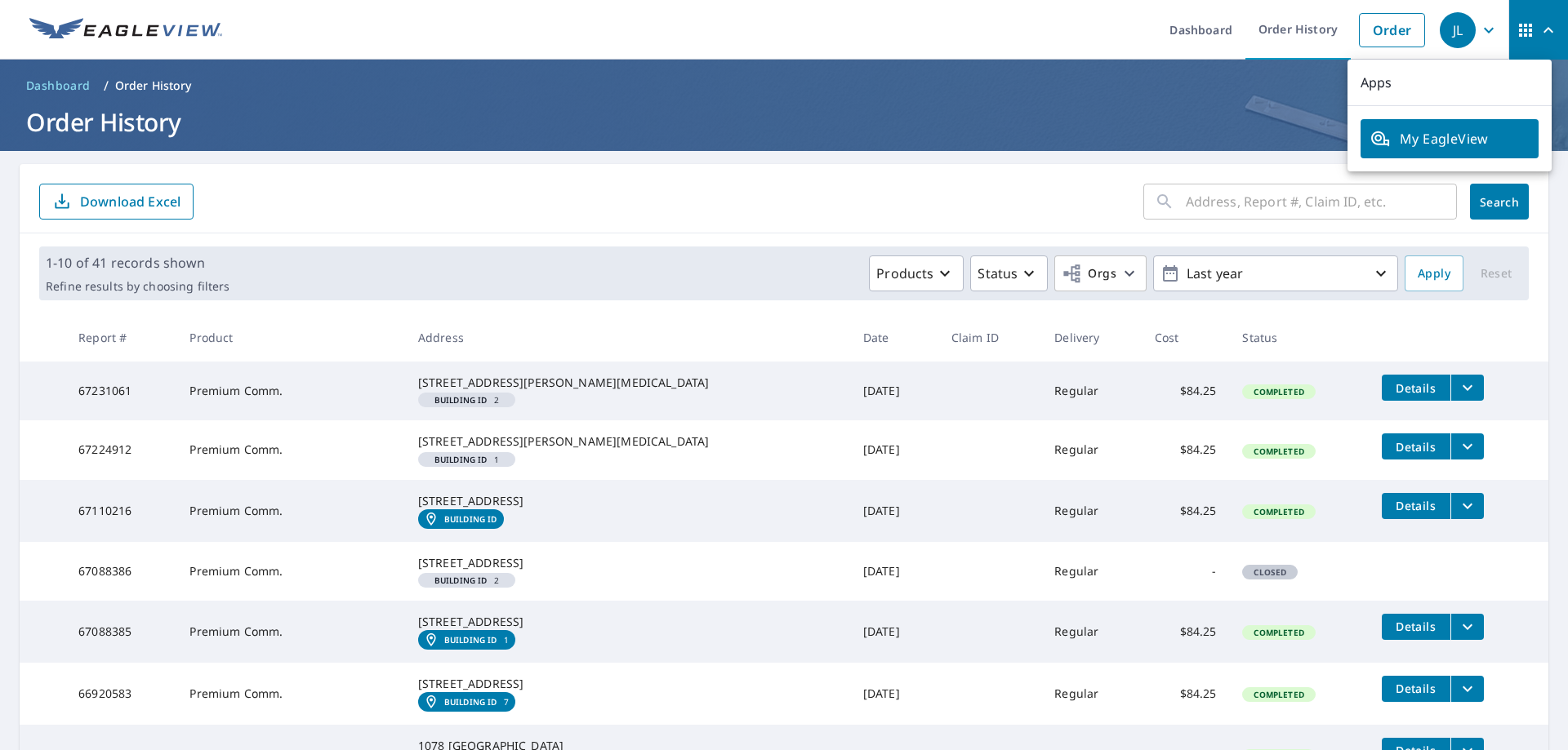
click at [815, 72] on ol "Dashboard / Order History" at bounding box center [784, 85] width 1529 height 26
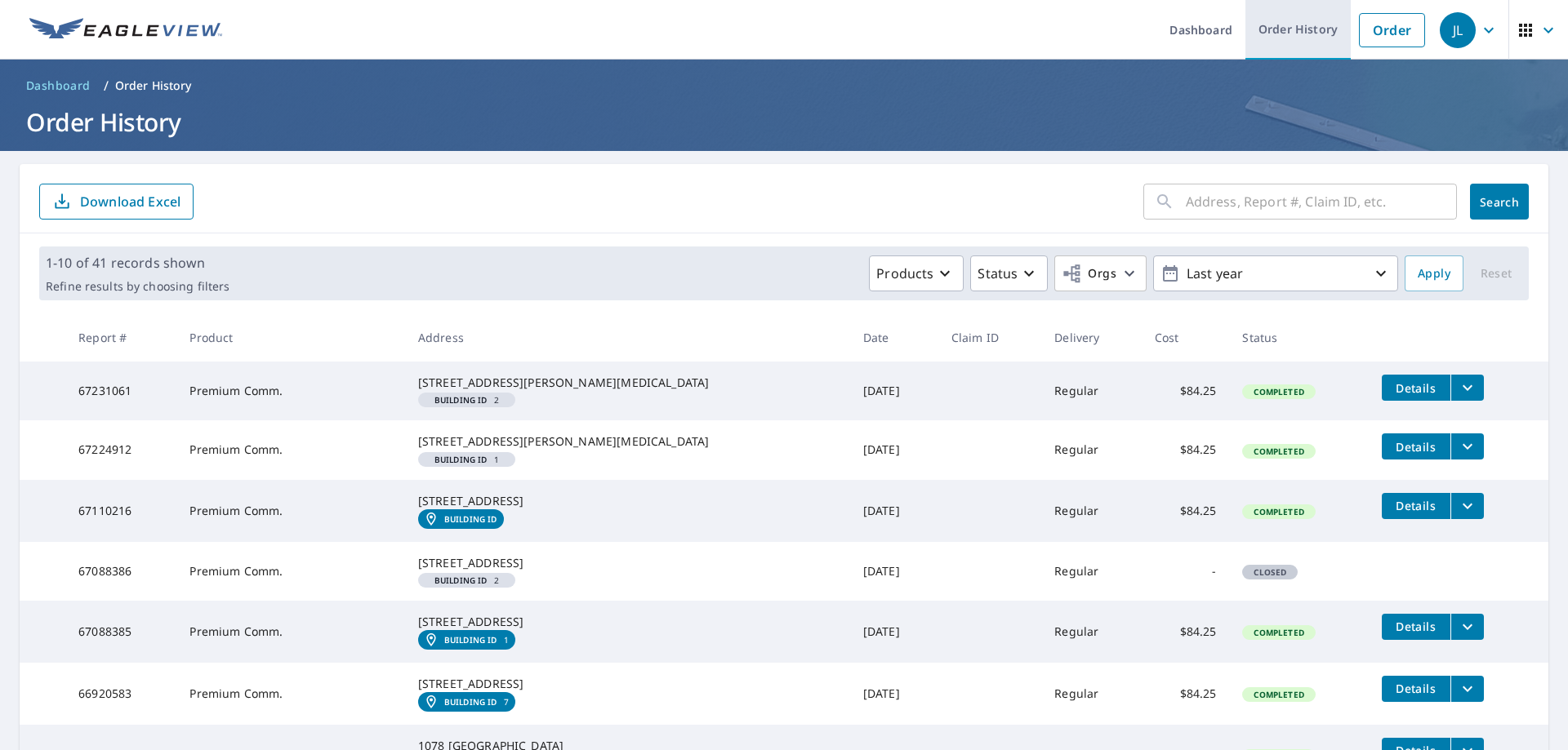
click at [1294, 24] on link "Order History" at bounding box center [1298, 29] width 106 height 60
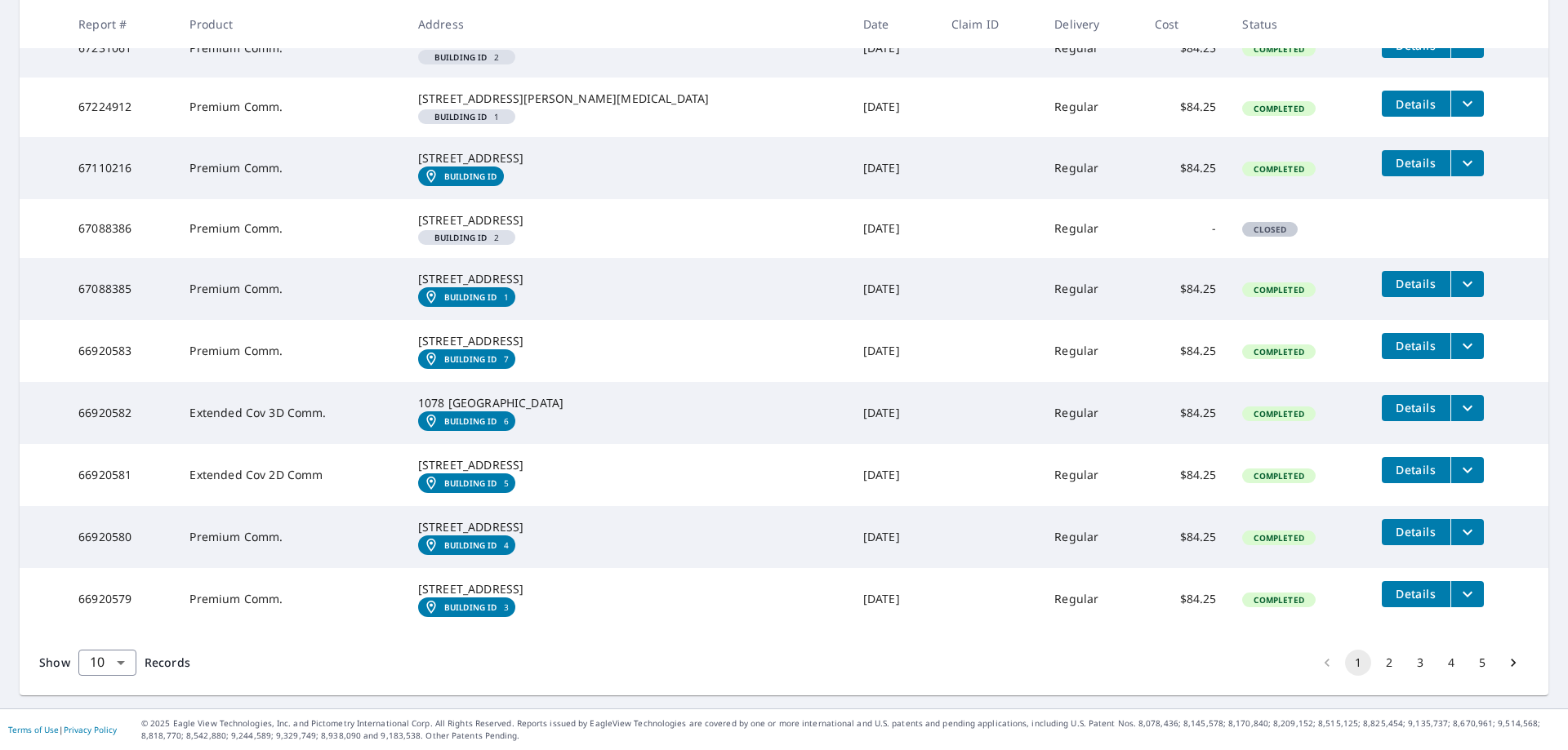
scroll to position [490, 0]
click at [1376, 676] on button "2" at bounding box center [1388, 662] width 26 height 26
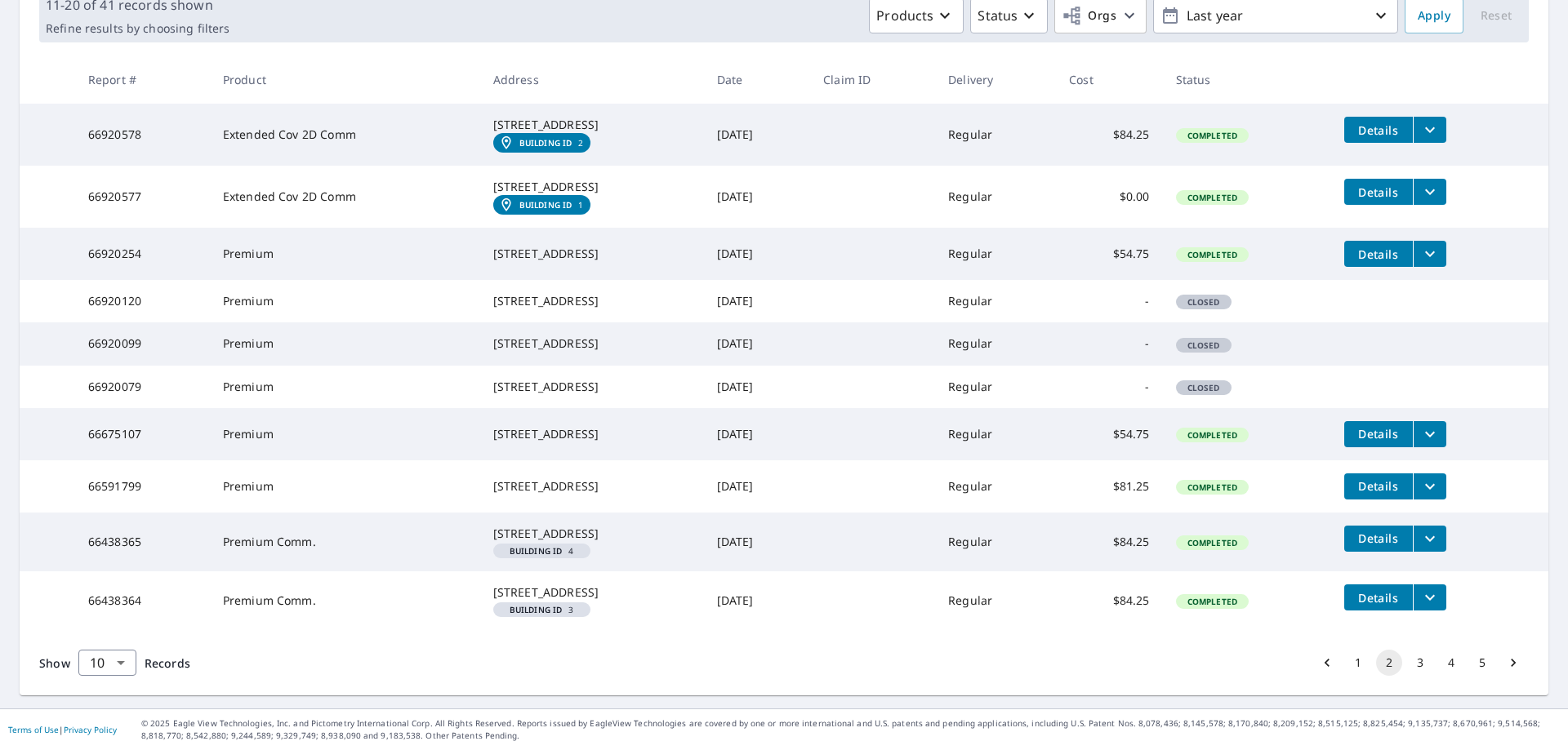
scroll to position [392, 0]
click at [1345, 666] on button "1" at bounding box center [1358, 662] width 26 height 26
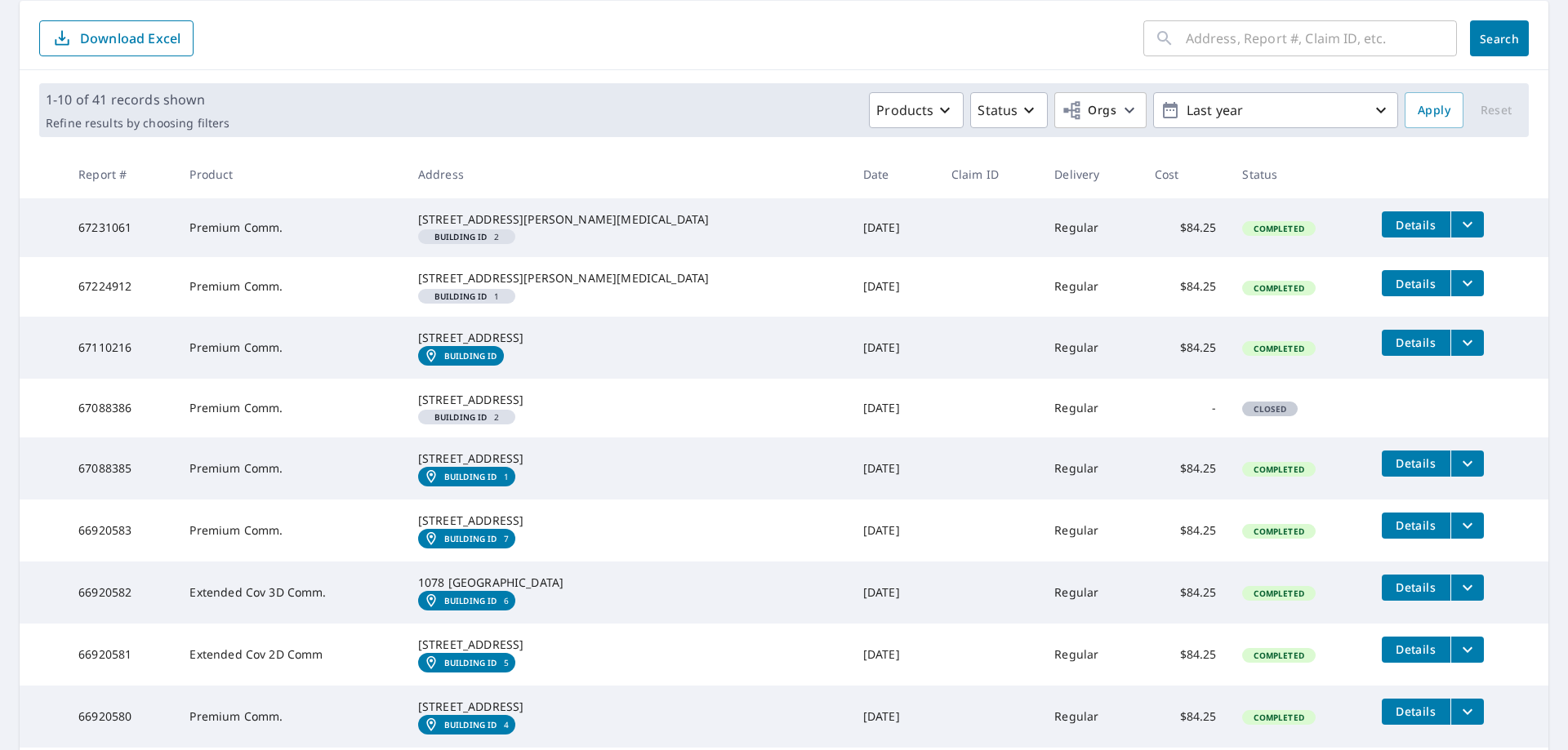
scroll to position [245, 0]
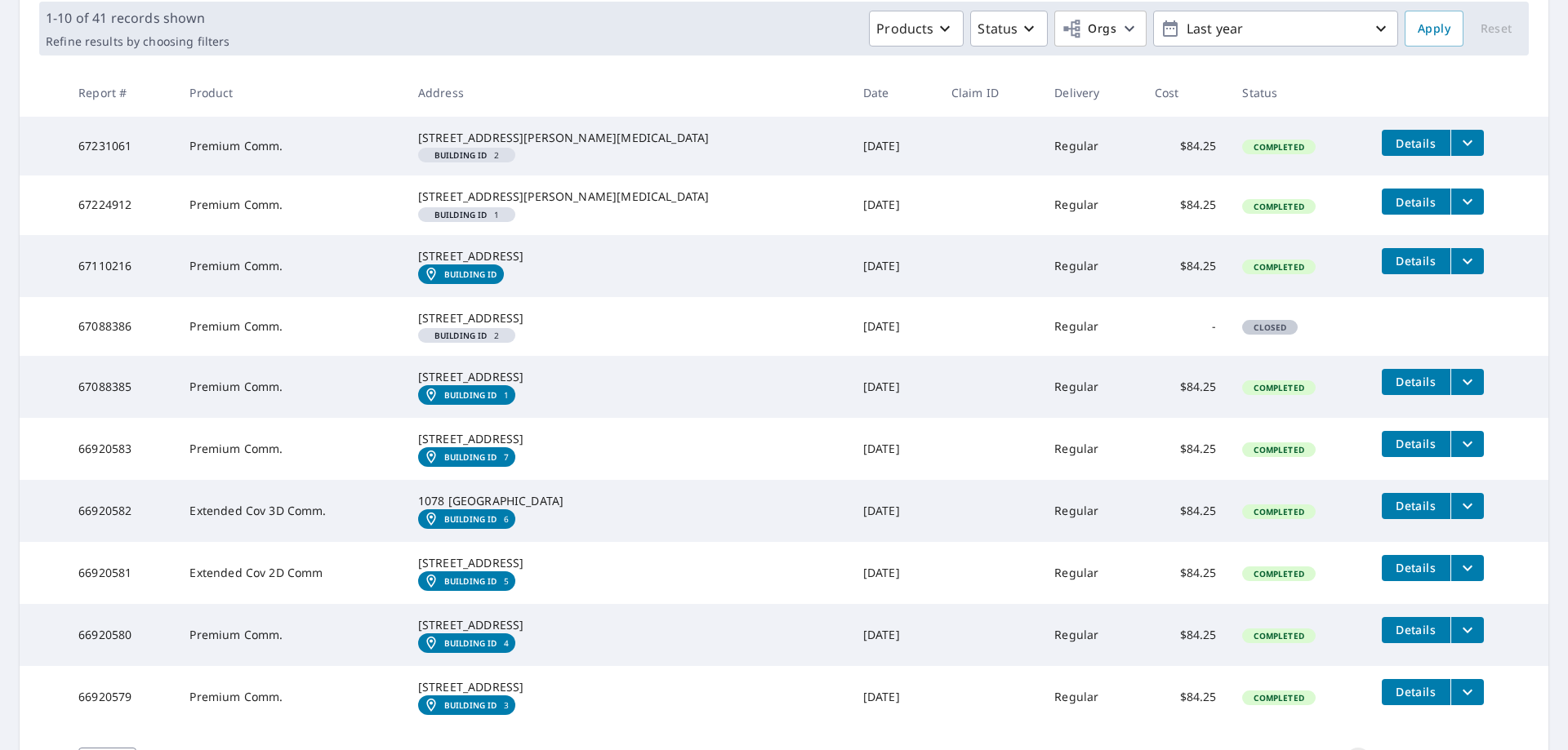
click at [487, 159] on em "Building ID" at bounding box center [461, 155] width 53 height 8
click at [487, 219] on em "Building ID" at bounding box center [461, 215] width 53 height 8
click at [1458, 137] on icon "filesDropdownBtn-67231061" at bounding box center [1467, 143] width 20 height 20
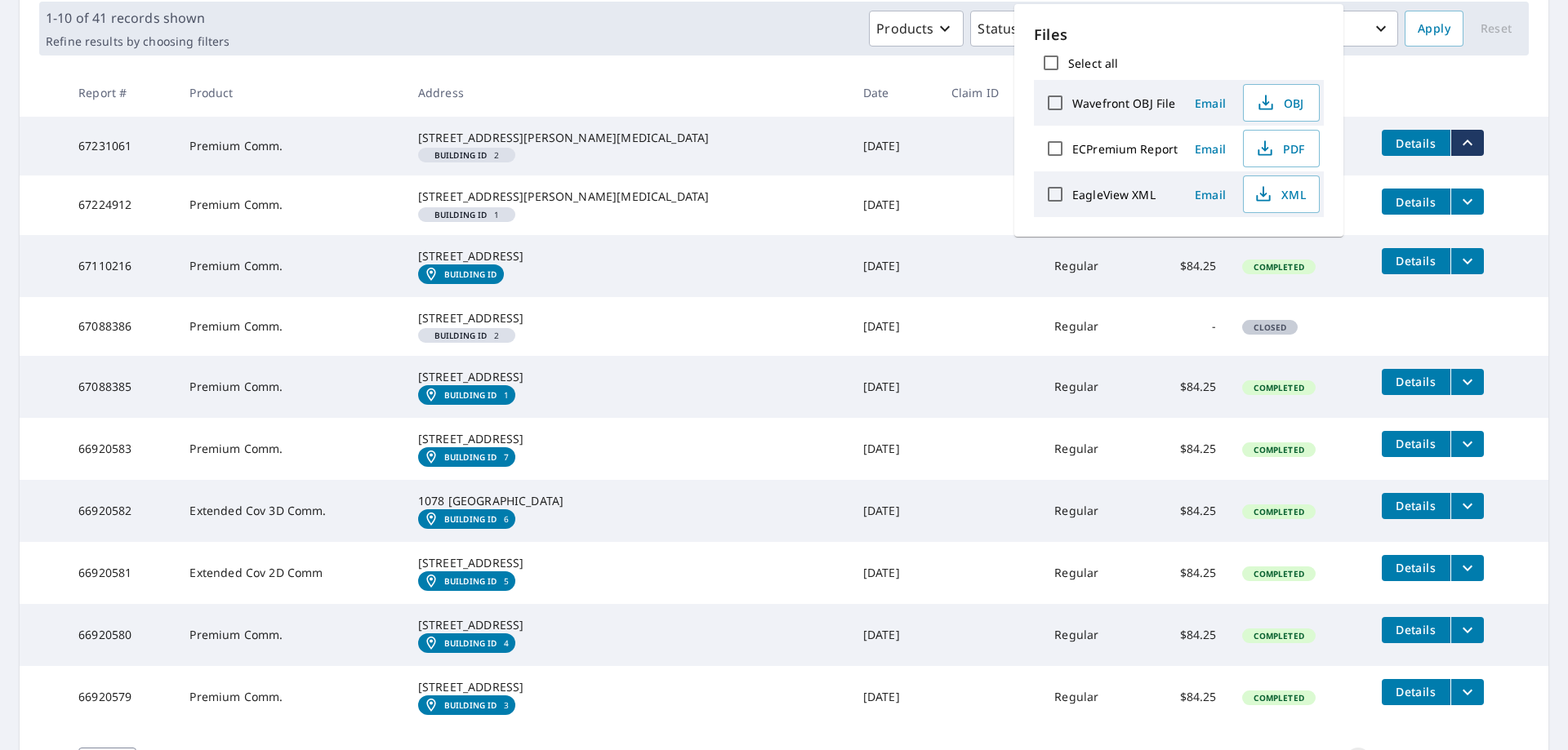
click at [1463, 97] on th at bounding box center [1459, 92] width 180 height 48
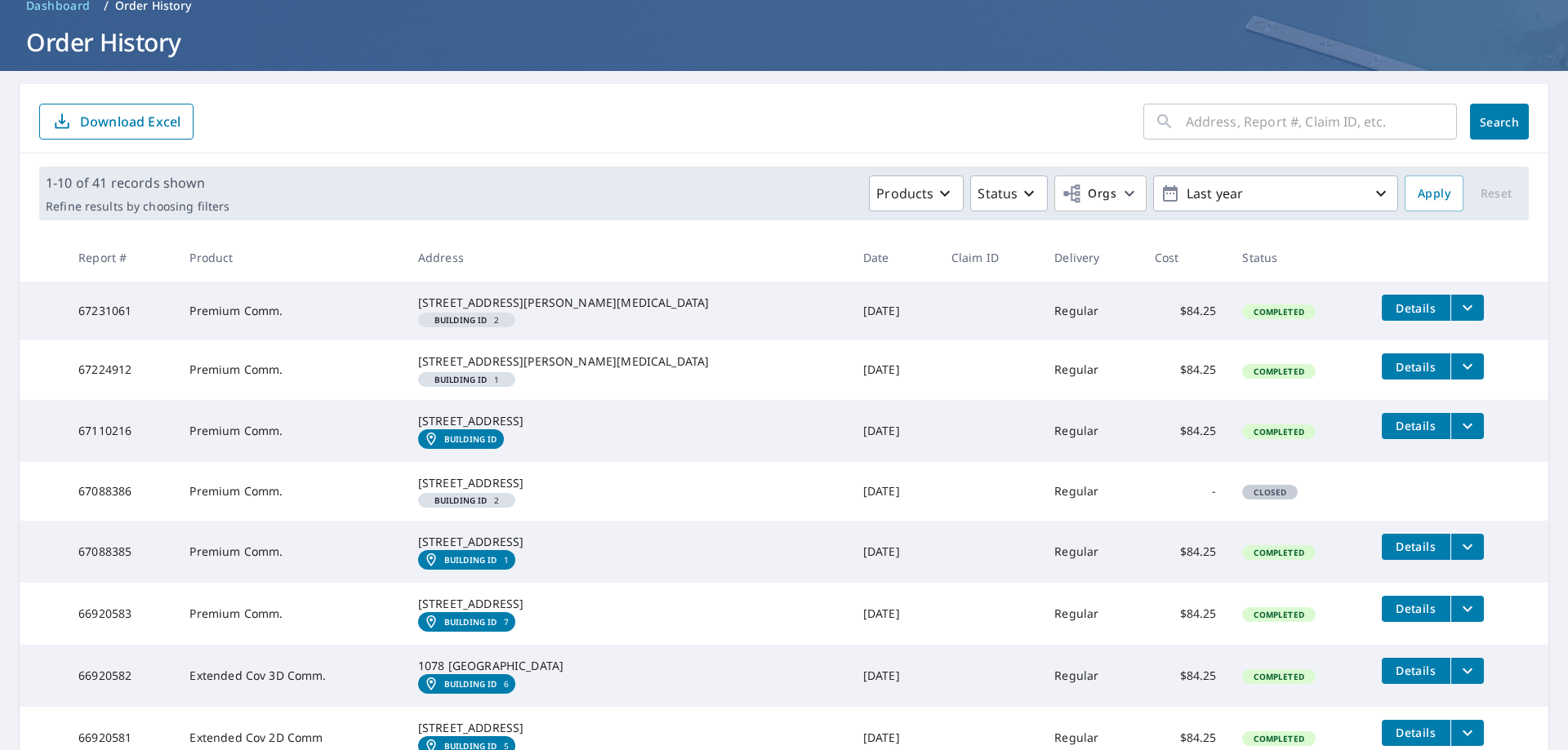
scroll to position [0, 0]
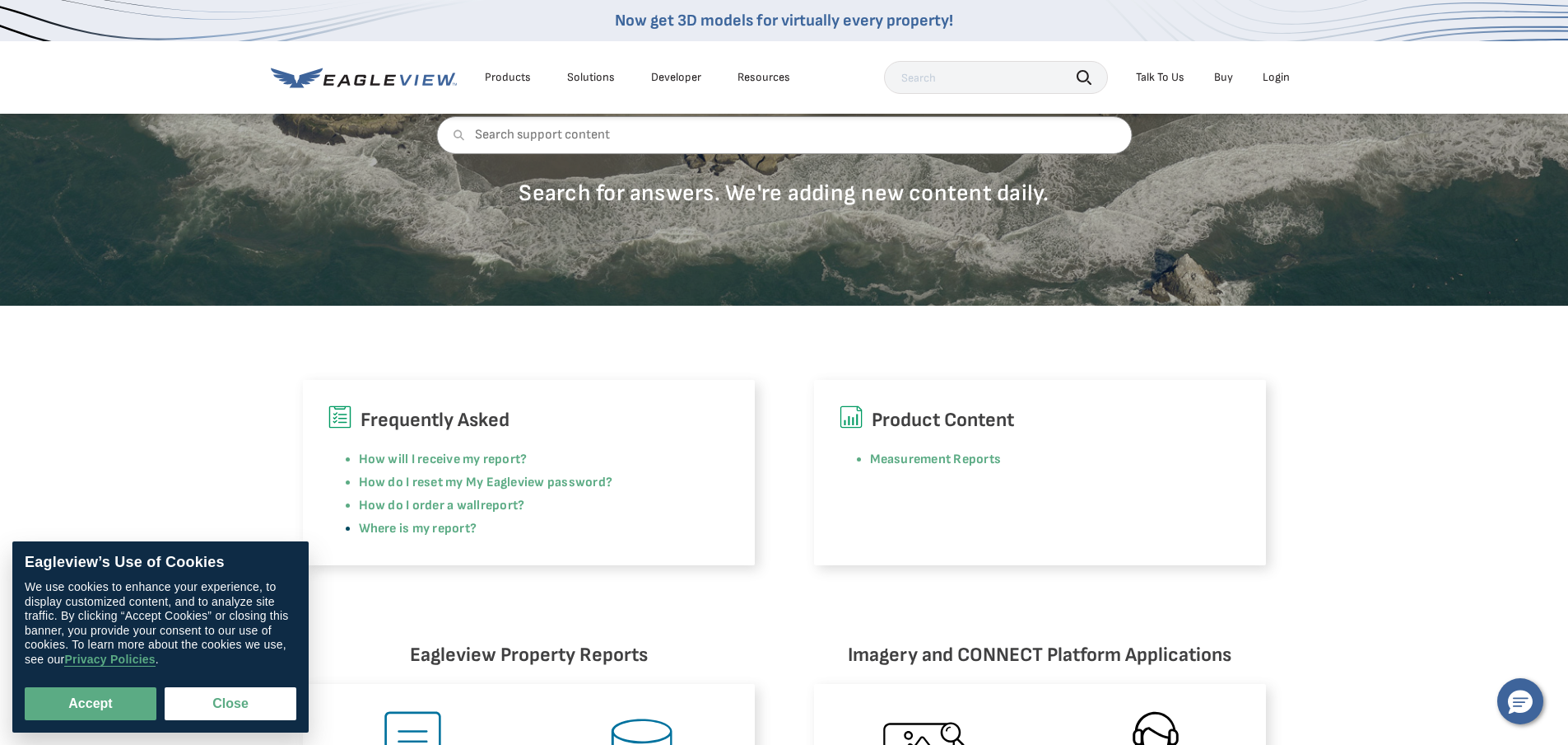
scroll to position [247, 0]
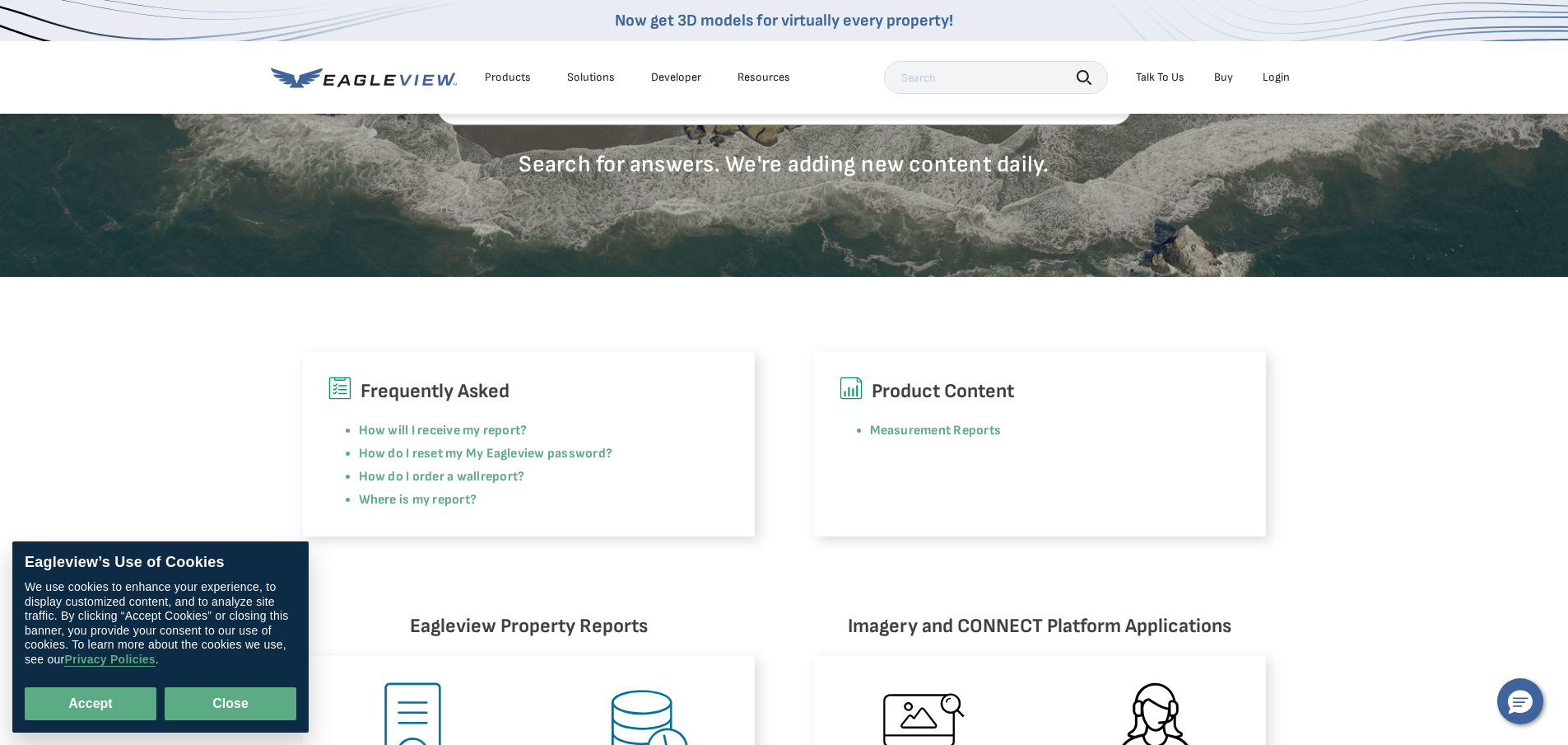
click at [252, 707] on button "Close" at bounding box center [230, 703] width 132 height 33
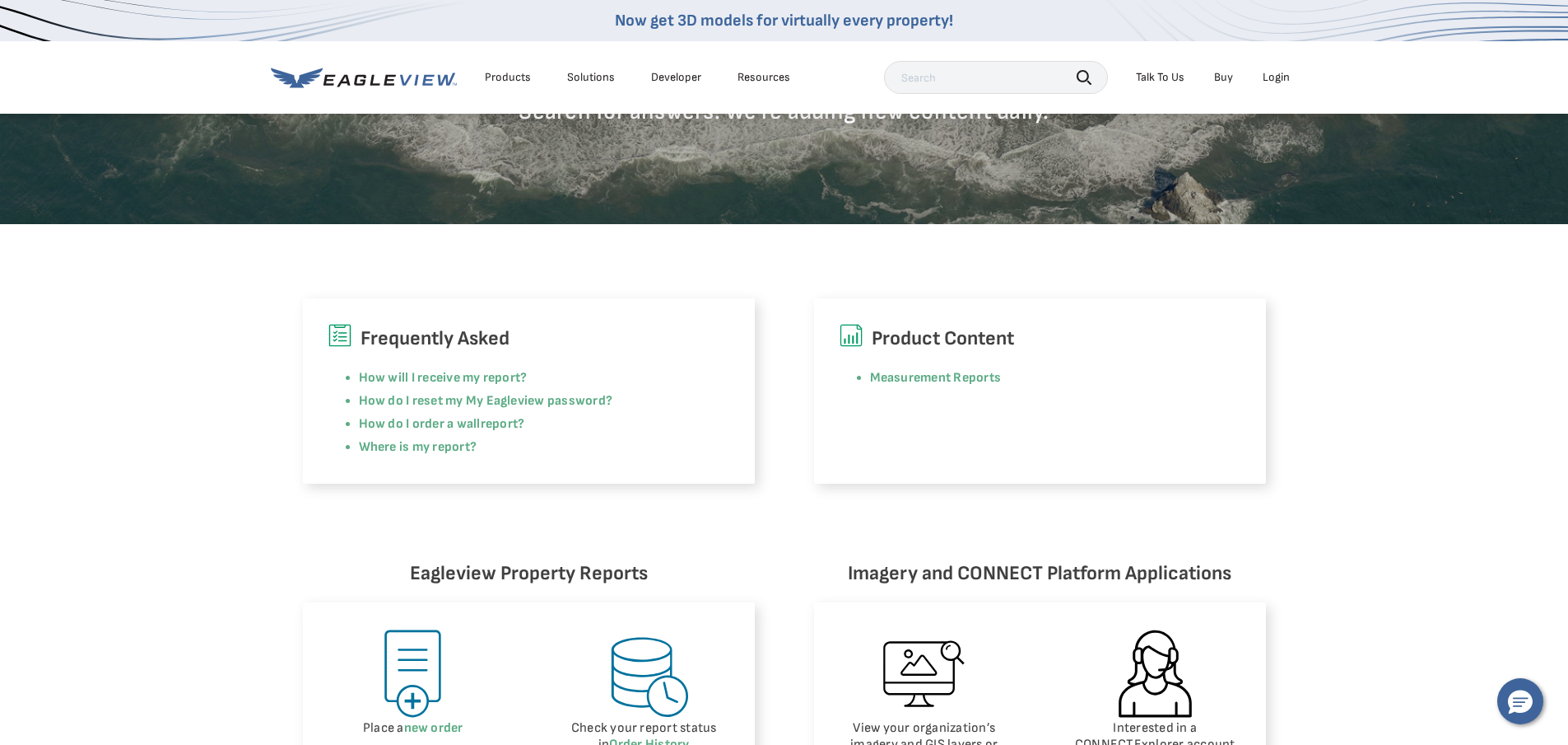
scroll to position [329, 0]
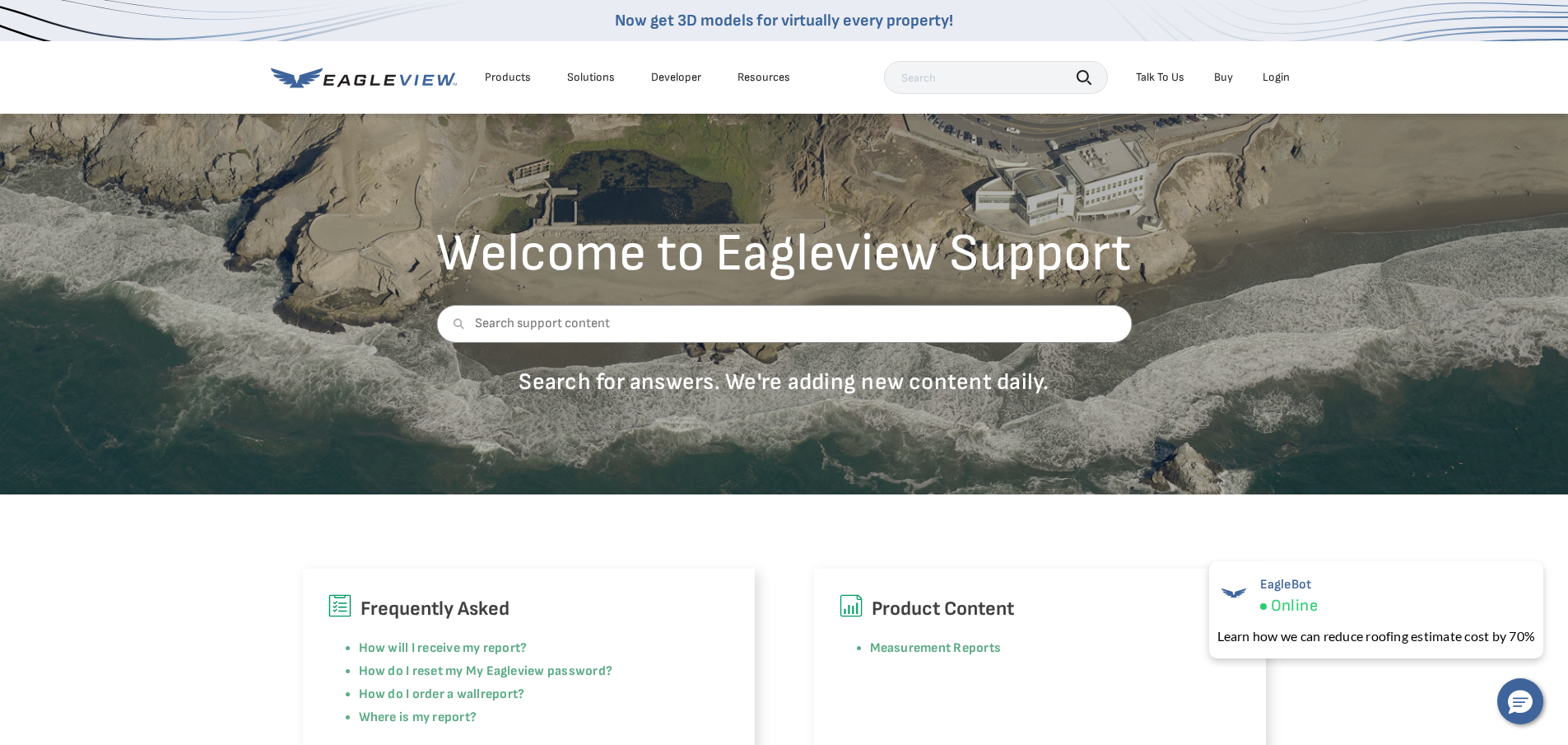
scroll to position [0, 0]
